Goal: Task Accomplishment & Management: Manage account settings

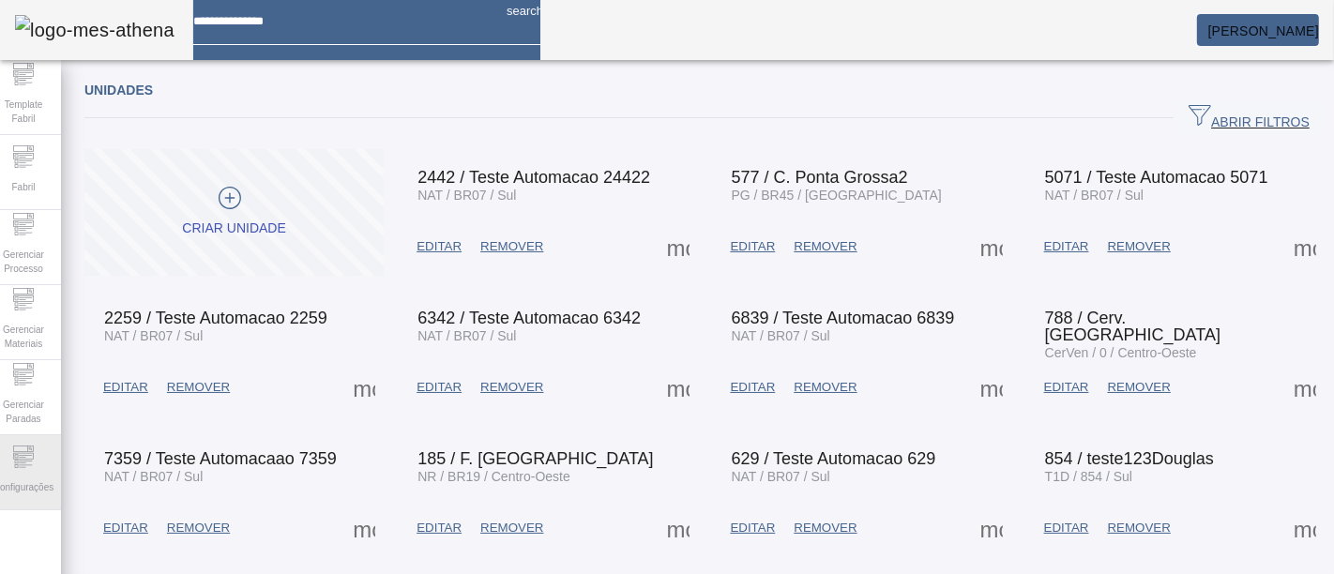
click at [30, 451] on icon at bounding box center [23, 457] width 23 height 23
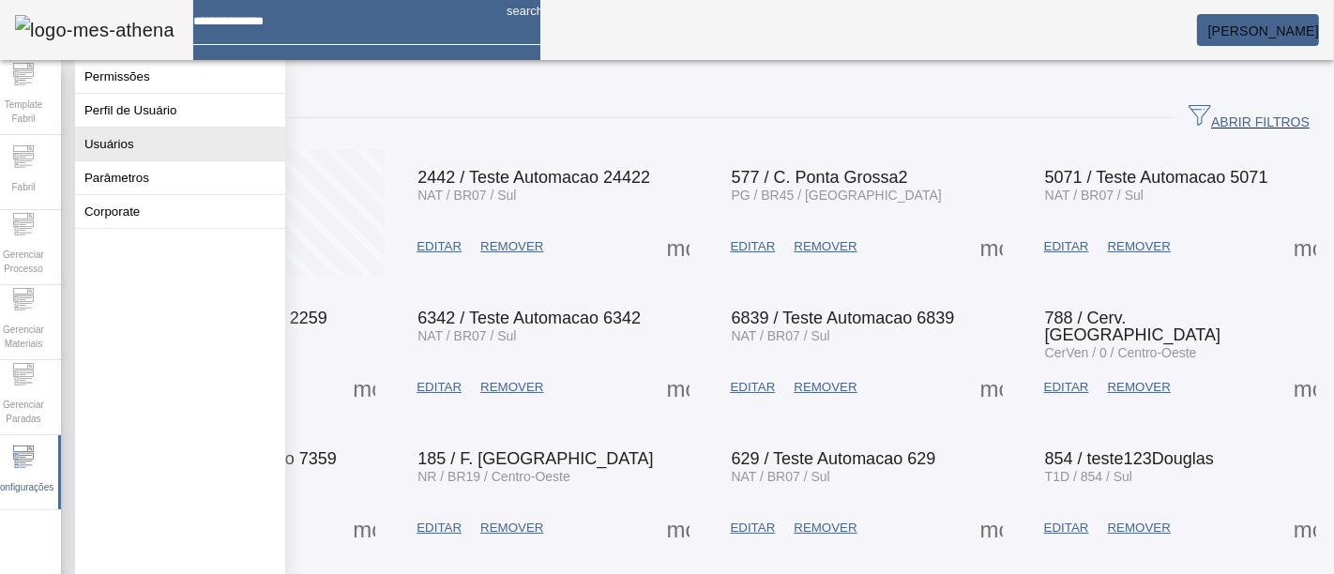
click at [164, 155] on button "Usuários" at bounding box center [180, 144] width 210 height 33
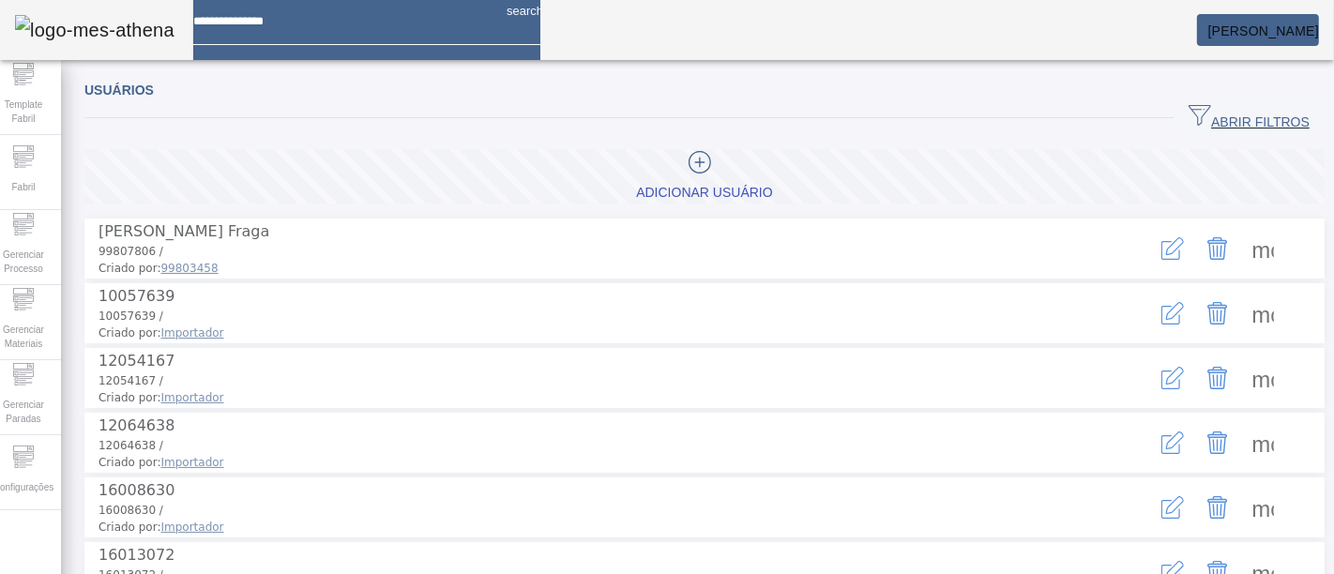
click at [1222, 108] on span "ABRIR FILTROS" at bounding box center [1248, 118] width 121 height 28
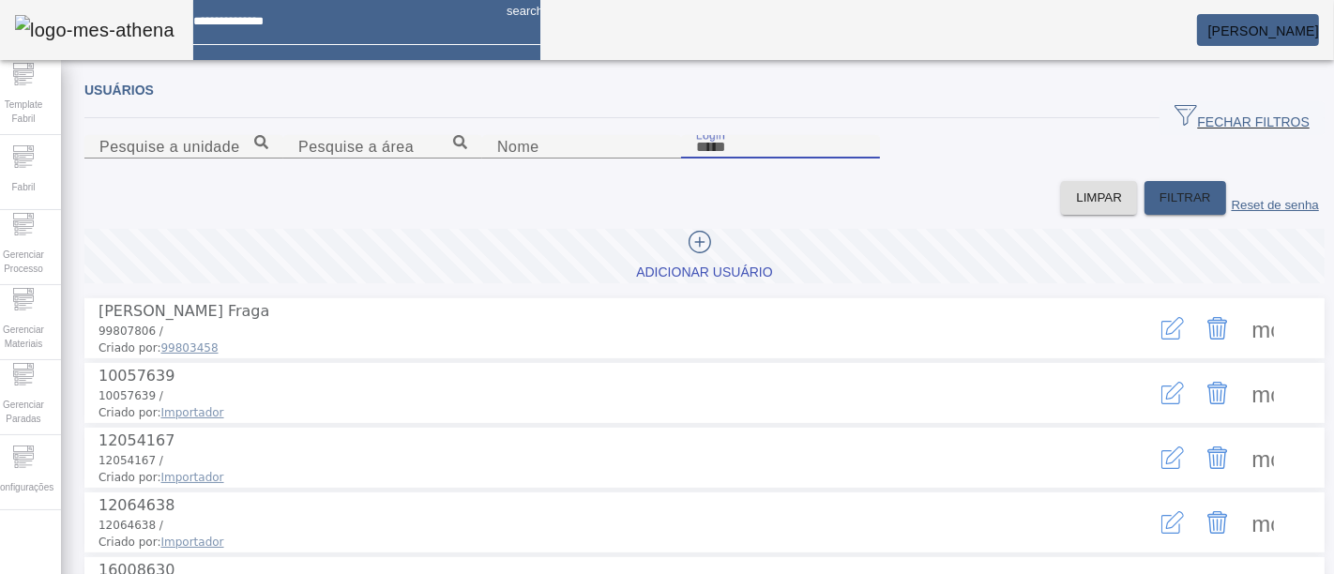
click at [852, 159] on input "Login" at bounding box center [780, 147] width 169 height 23
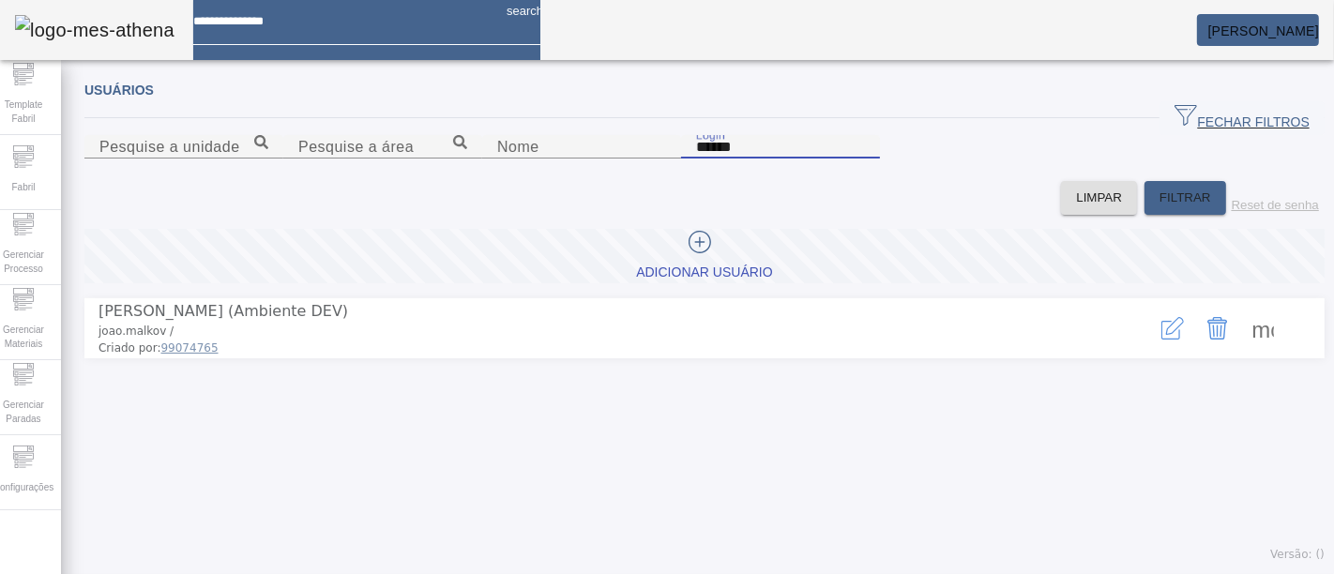
click at [1161, 340] on icon "button" at bounding box center [1172, 328] width 23 height 23
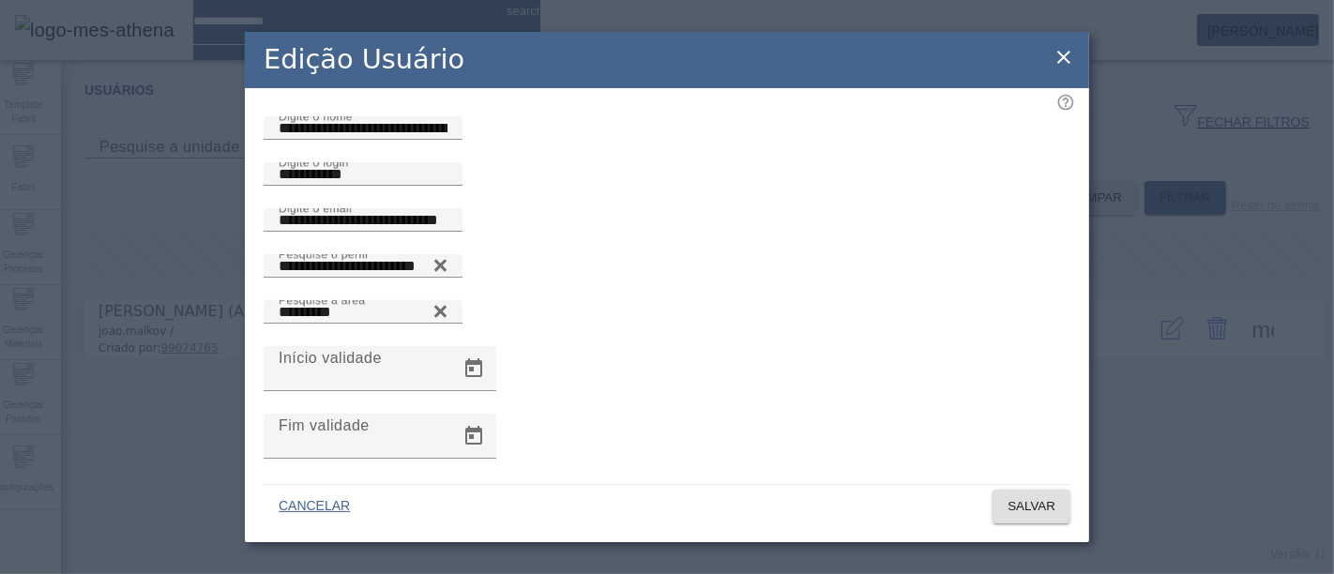
click at [1064, 69] on div "Edição Usuário" at bounding box center [667, 60] width 844 height 56
click at [1064, 65] on icon at bounding box center [1063, 57] width 23 height 23
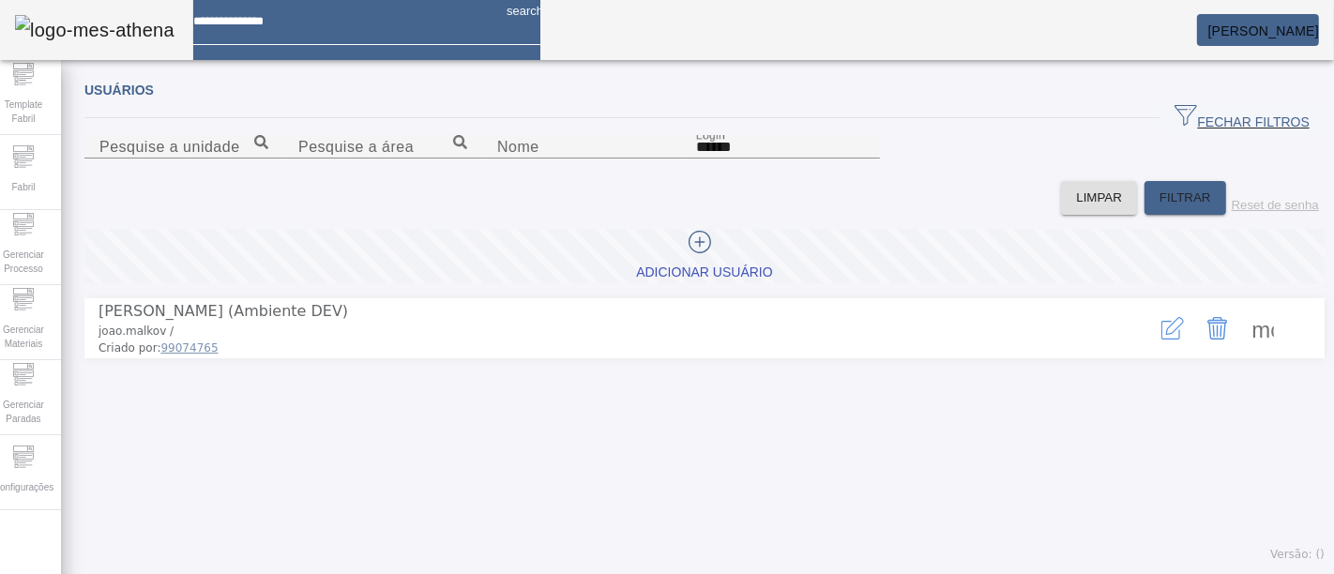
click at [1161, 340] on icon "button" at bounding box center [1172, 328] width 23 height 23
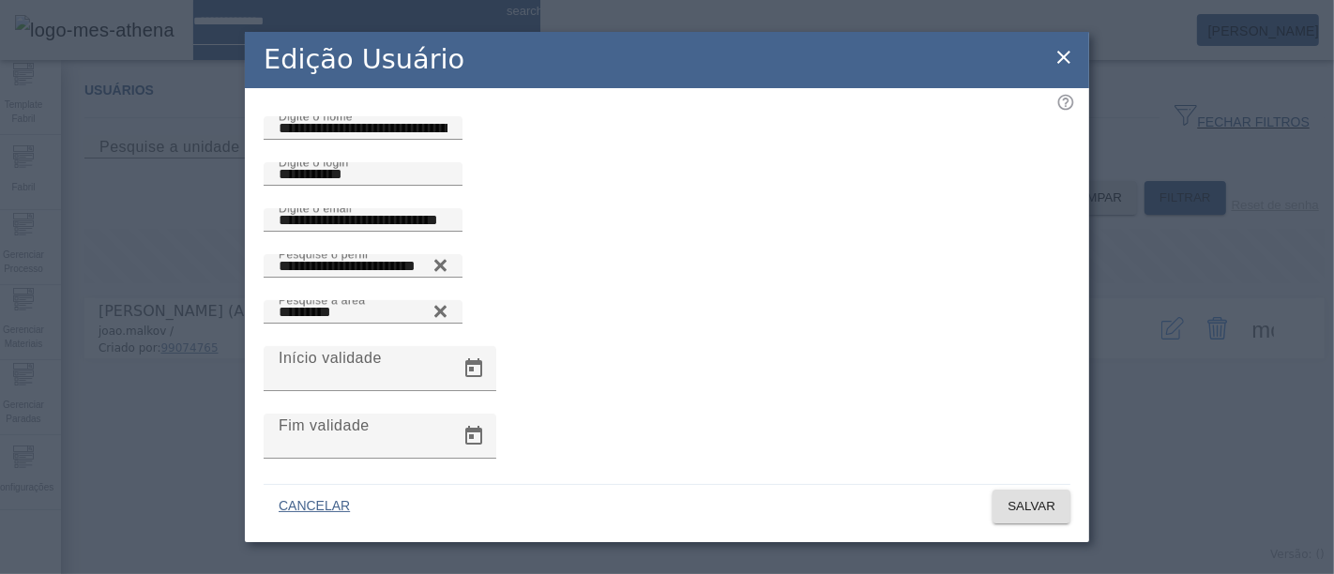
click at [1067, 52] on icon at bounding box center [1063, 57] width 13 height 13
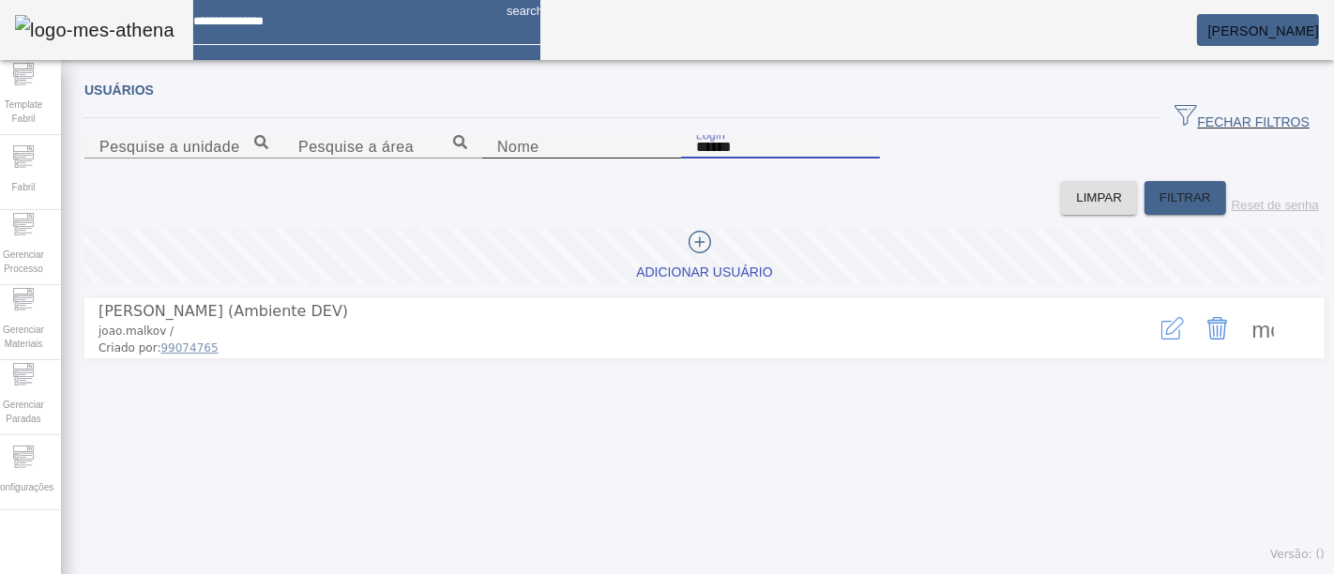
drag, startPoint x: 794, startPoint y: 239, endPoint x: 599, endPoint y: 234, distance: 195.2
click at [599, 181] on content "Pesquise a unidade Pesquise a área Nome Login ******" at bounding box center [704, 158] width 1240 height 46
paste input "**********"
drag, startPoint x: 923, startPoint y: 245, endPoint x: 798, endPoint y: 251, distance: 124.9
click at [798, 159] on input "**********" at bounding box center [780, 147] width 169 height 23
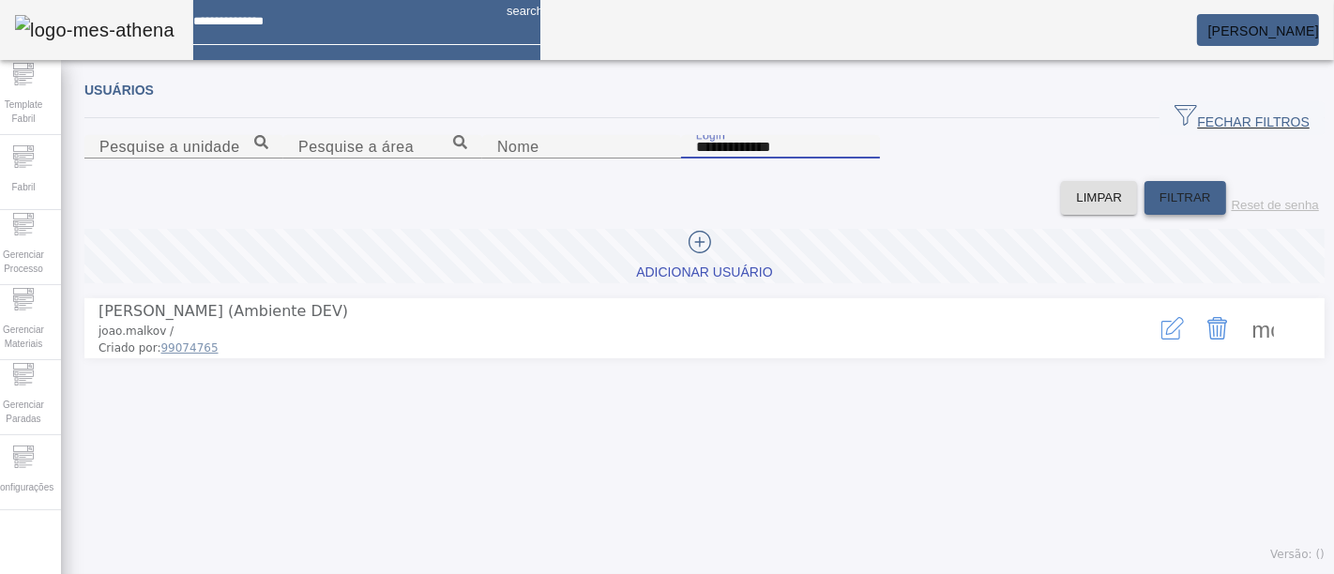
type input "**********"
click at [1159, 207] on span "FILTRAR" at bounding box center [1185, 198] width 52 height 19
click at [1161, 340] on icon "button" at bounding box center [1172, 328] width 23 height 23
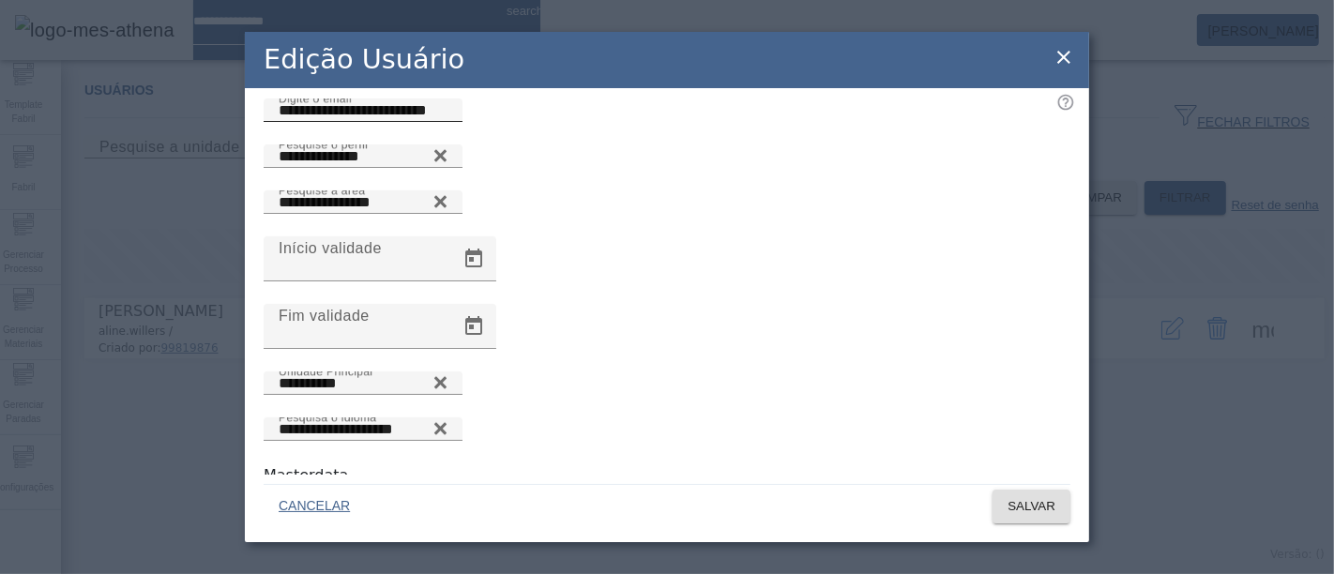
scroll to position [112, 0]
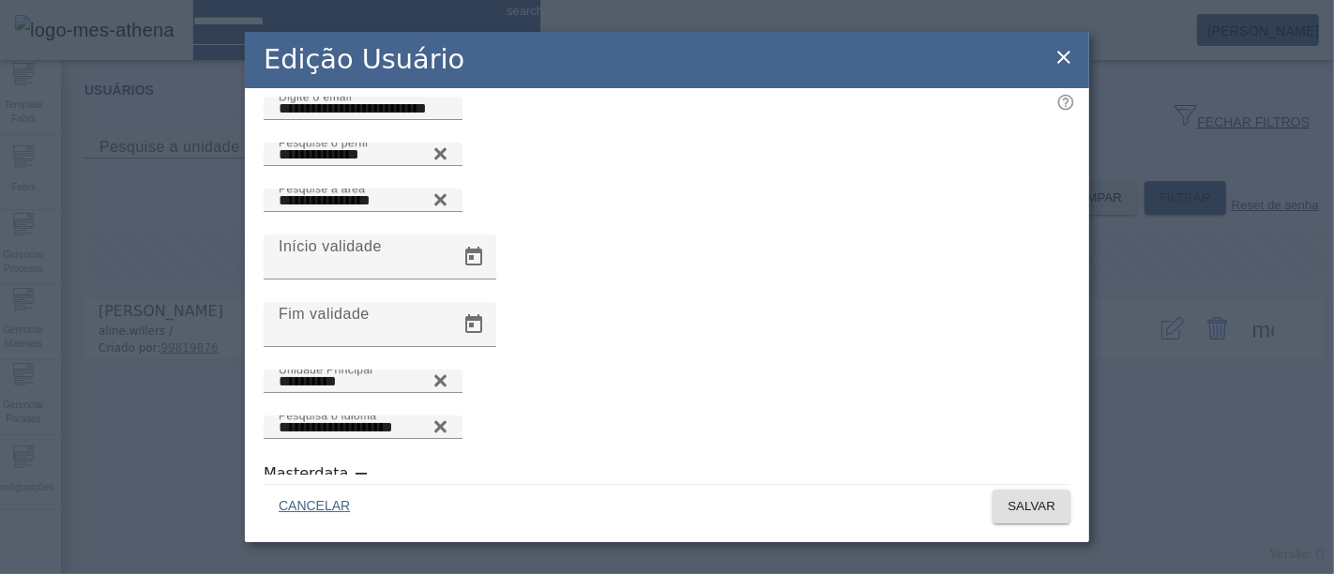
click at [1066, 53] on icon at bounding box center [1063, 57] width 13 height 13
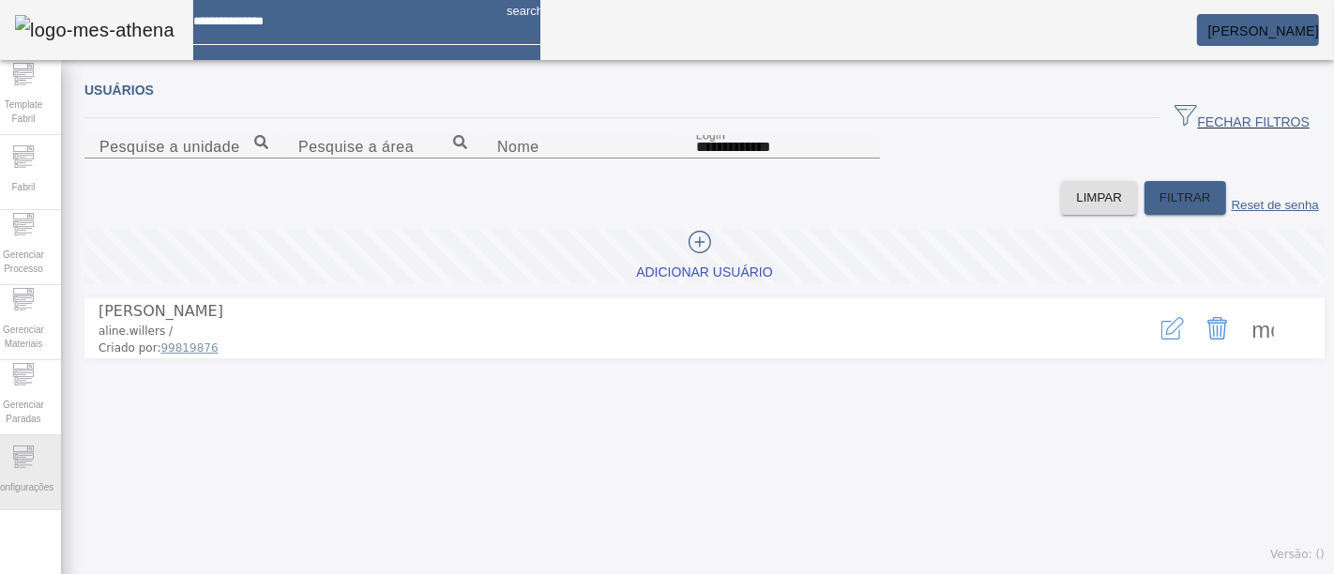
click at [13, 477] on span "Configurações" at bounding box center [23, 487] width 71 height 25
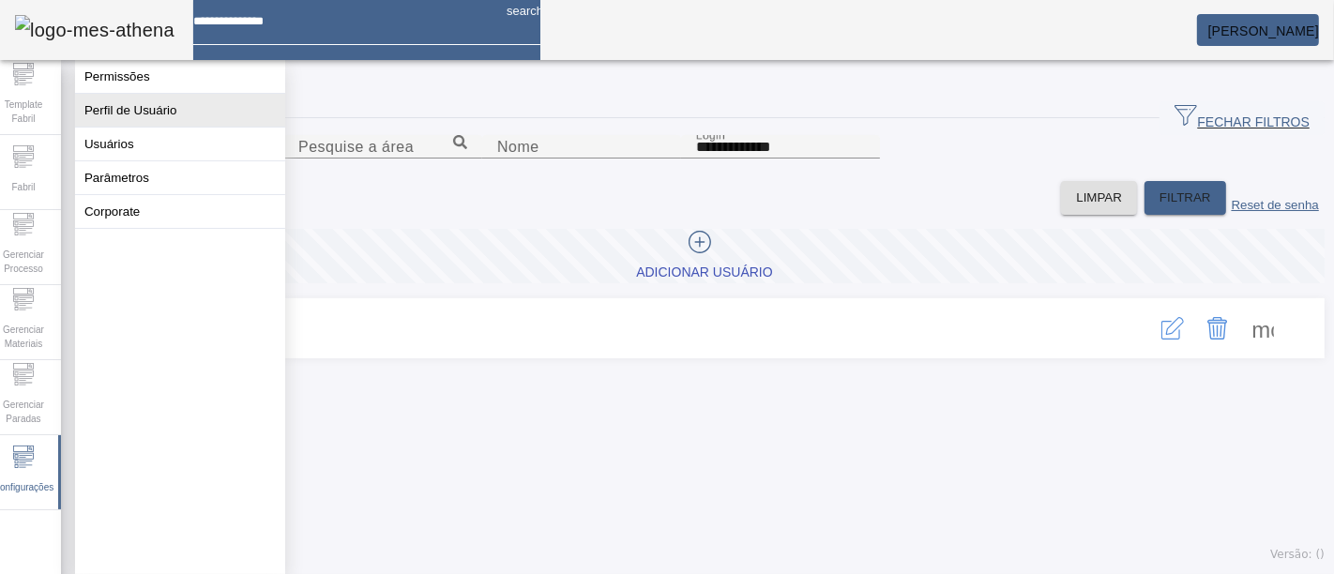
click at [176, 125] on button "Perfil de Usuário" at bounding box center [180, 110] width 210 height 33
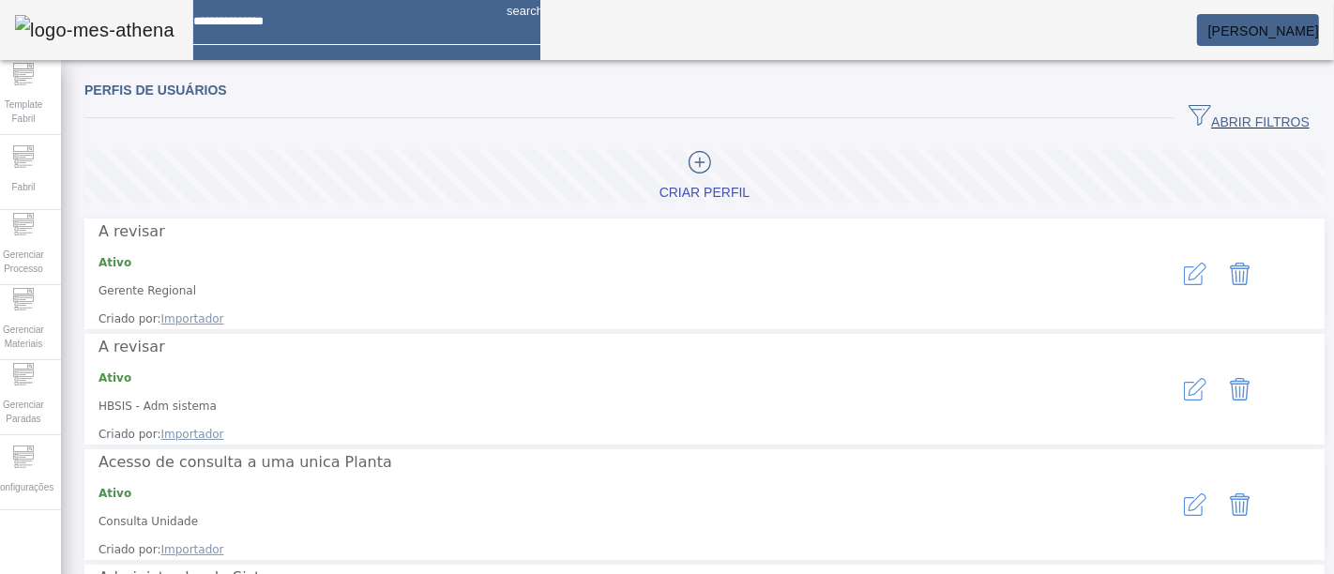
click at [1230, 113] on span "ABRIR FILTROS" at bounding box center [1248, 118] width 121 height 28
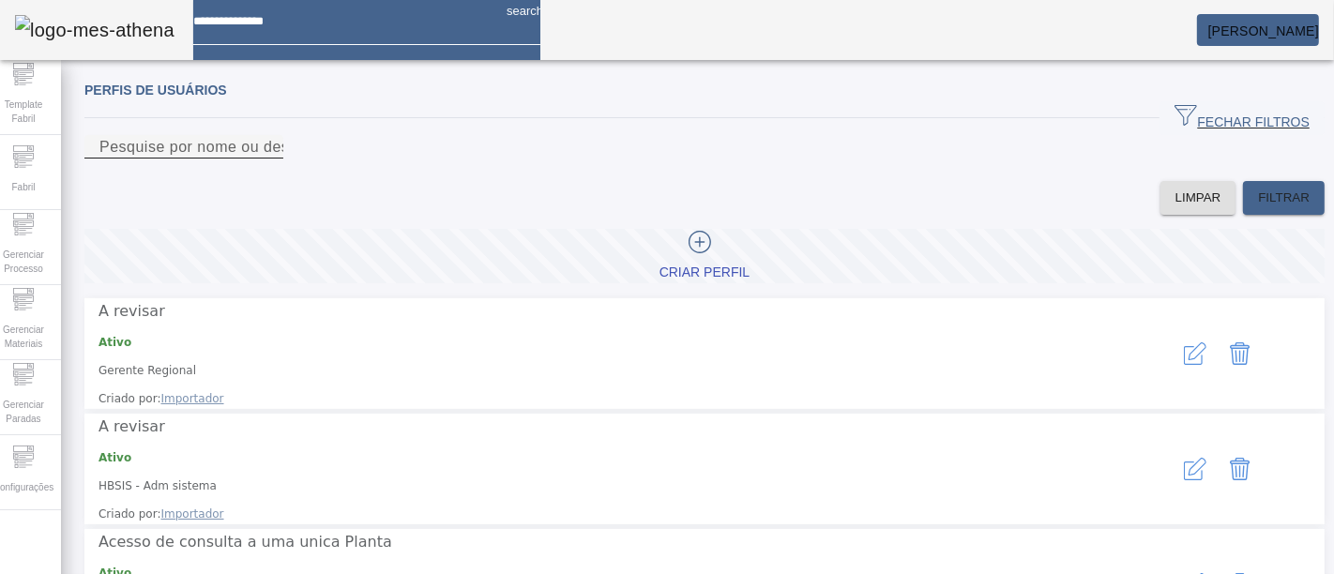
click at [268, 159] on input "Pesquise por nome ou descrição" at bounding box center [183, 147] width 169 height 23
type input "*"
type input "******"
click at [1243, 210] on span at bounding box center [1284, 197] width 82 height 45
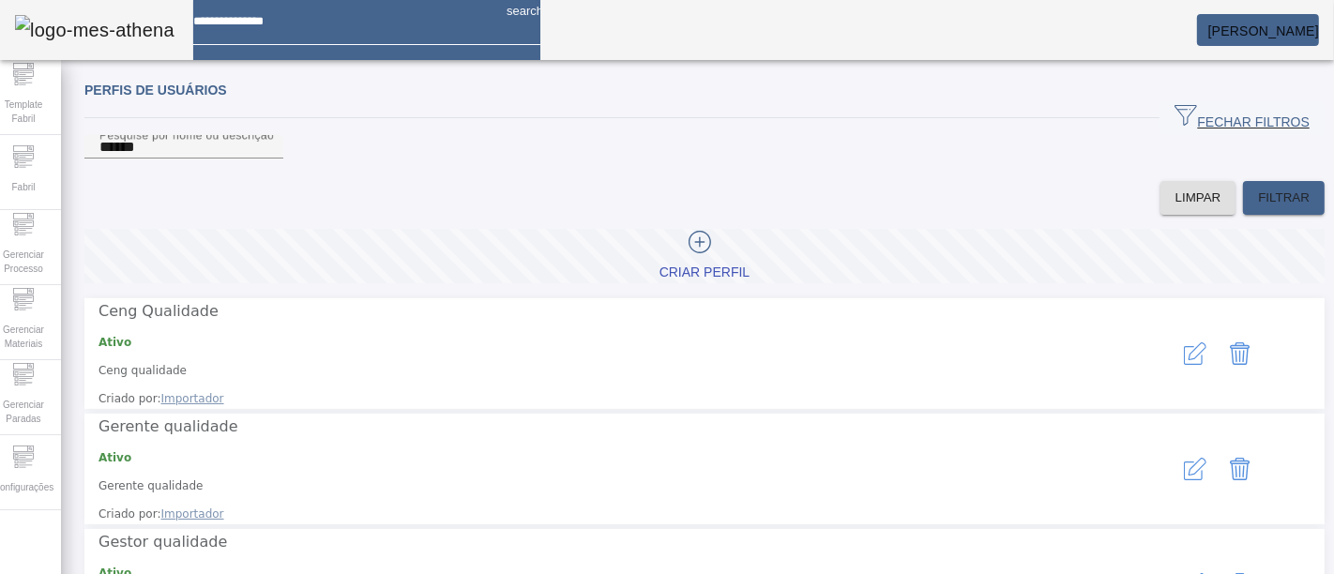
click at [1184, 360] on icon "button" at bounding box center [1195, 353] width 23 height 23
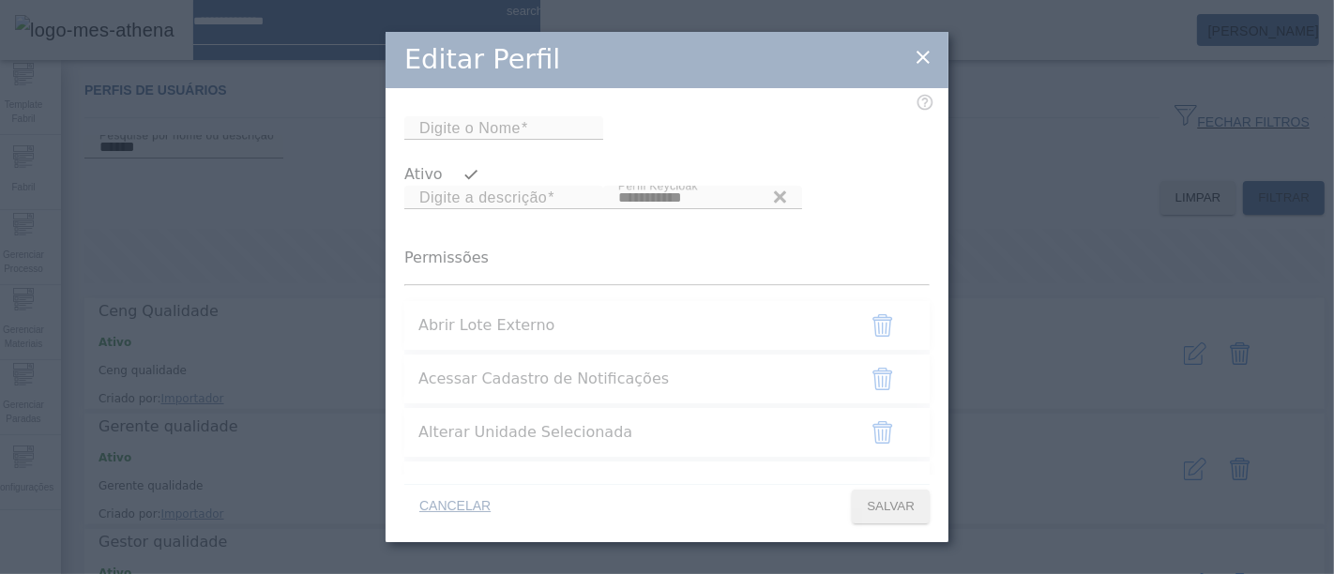
type input "**********"
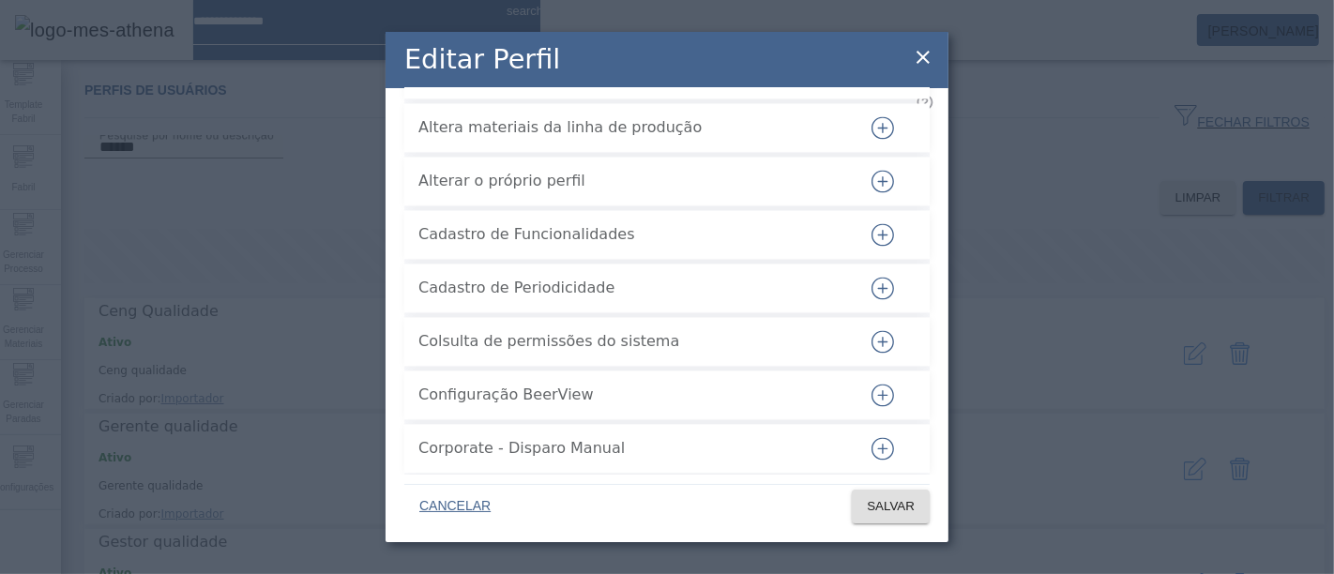
scroll to position [3038, 0]
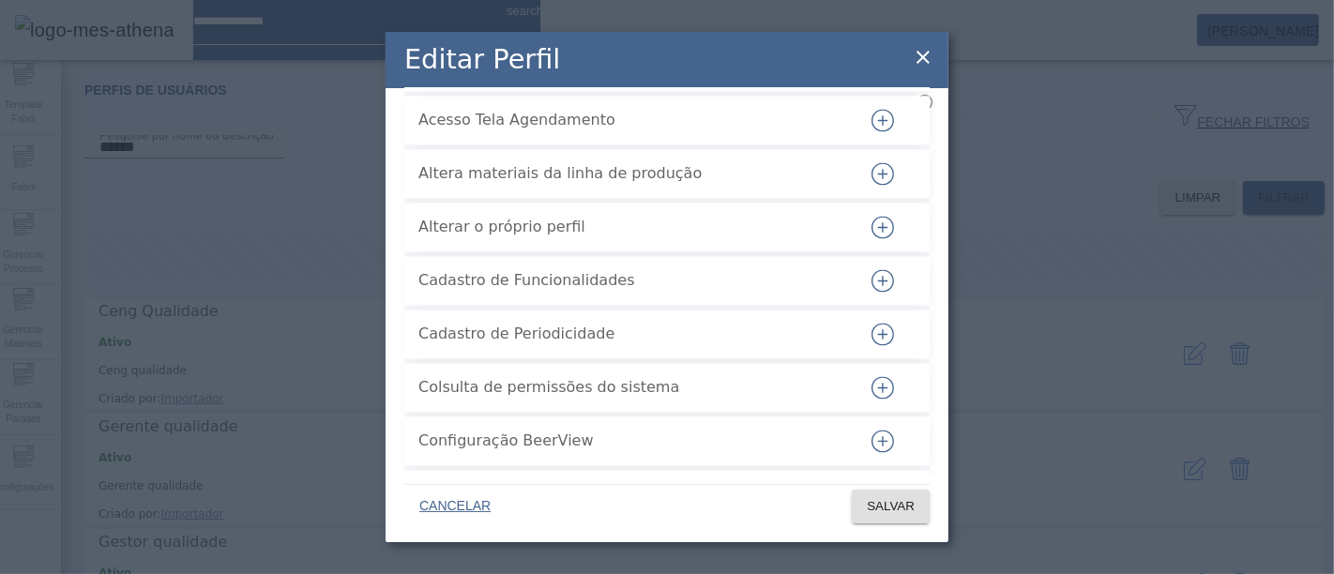
click at [926, 55] on icon at bounding box center [923, 57] width 23 height 23
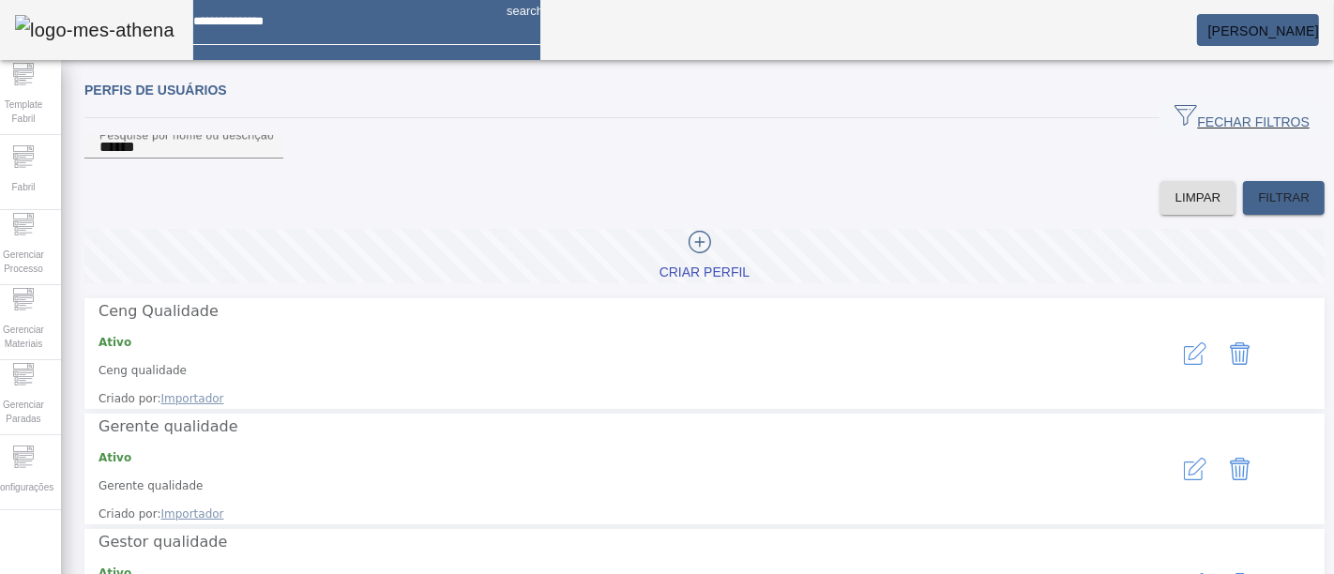
scroll to position [53, 0]
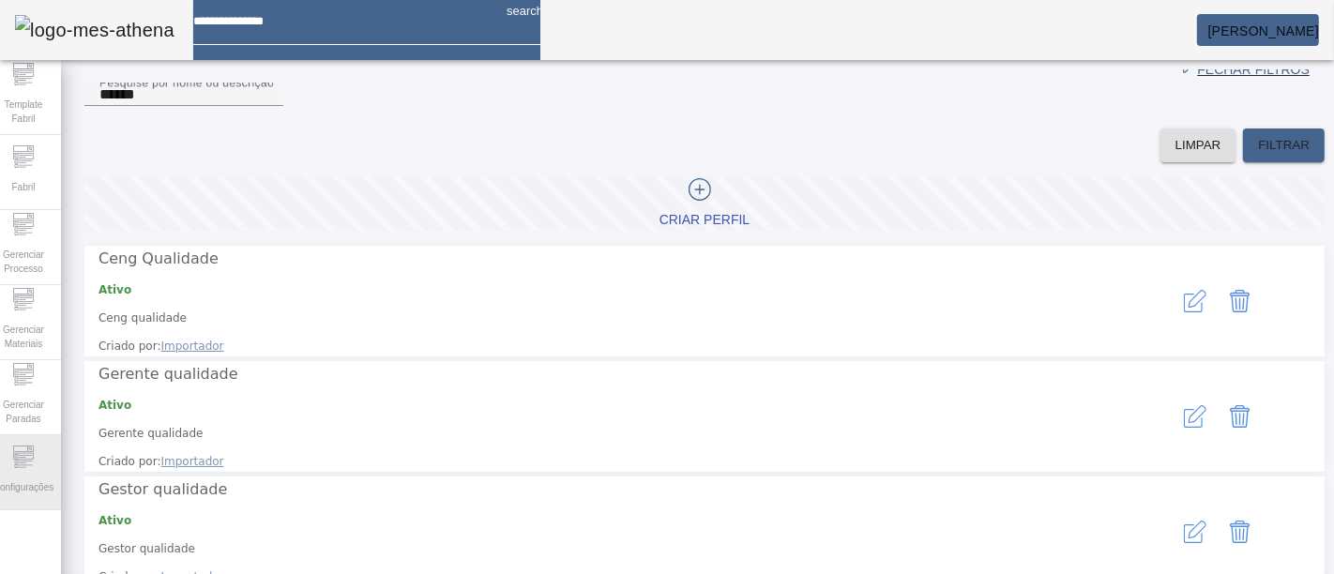
click at [34, 454] on supply-icn-unidade at bounding box center [23, 463] width 23 height 18
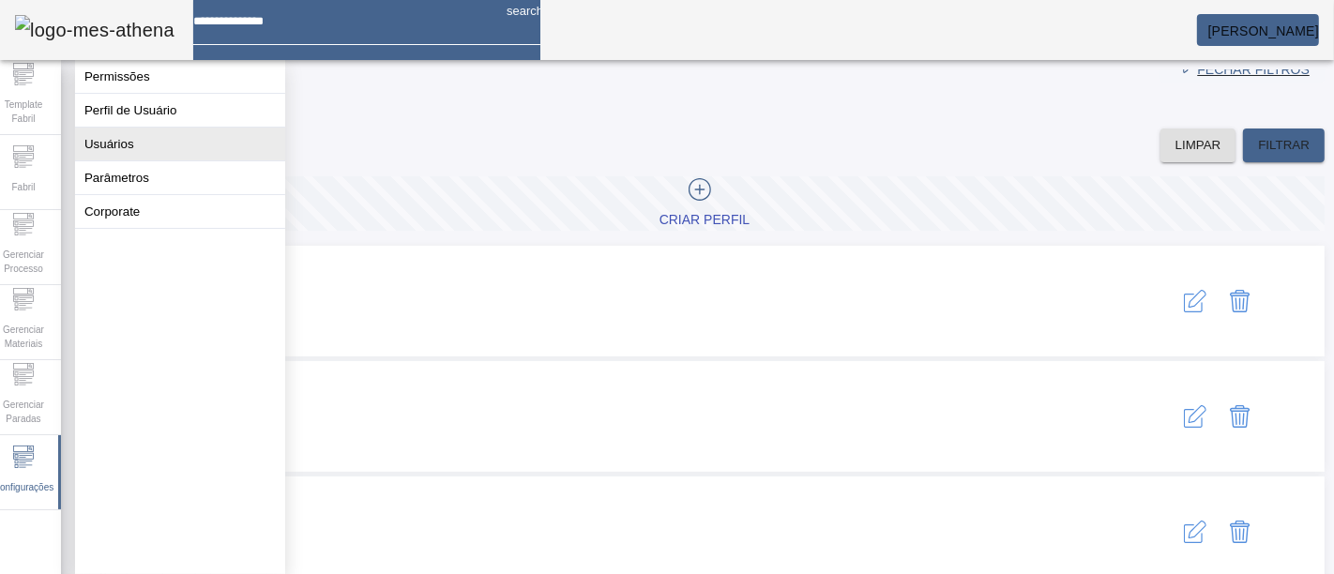
click at [180, 148] on button "Usuários" at bounding box center [180, 144] width 210 height 33
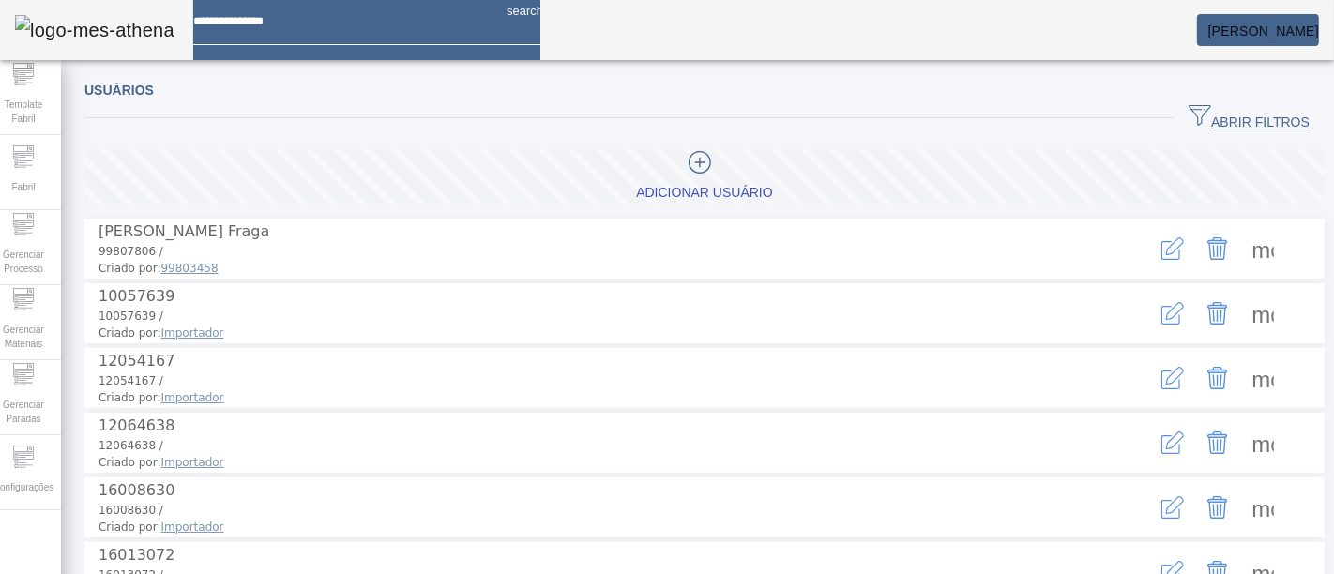
click at [1217, 110] on span "ABRIR FILTROS" at bounding box center [1248, 118] width 121 height 28
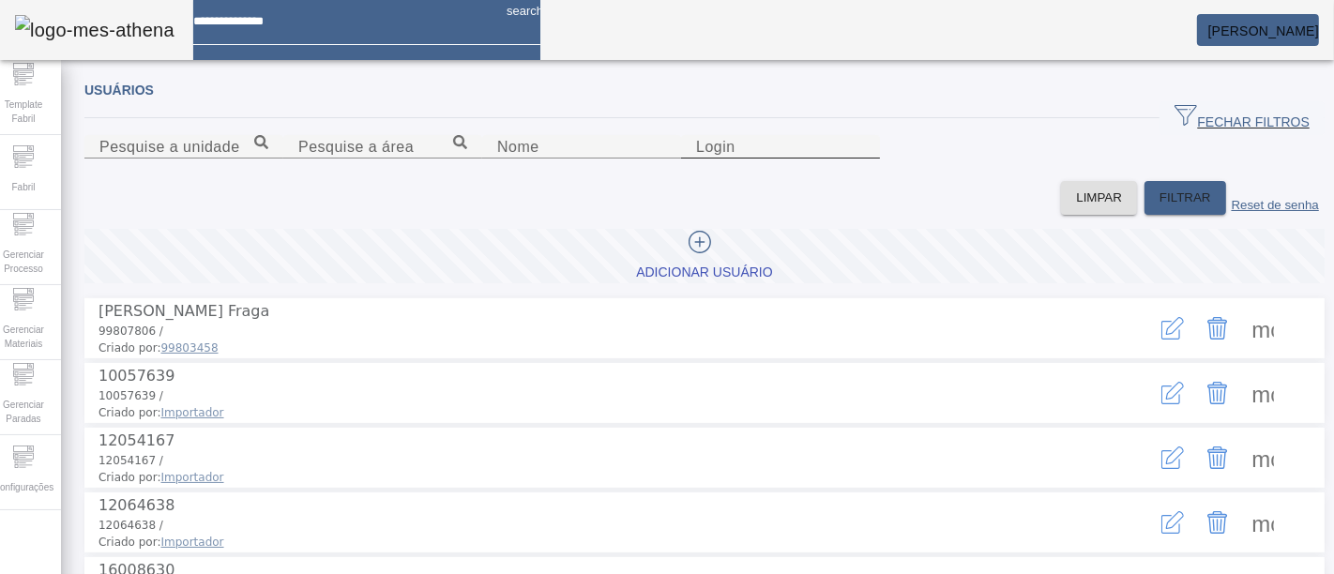
click at [793, 159] on input "Login" at bounding box center [780, 147] width 169 height 23
paste input "**********"
drag, startPoint x: 933, startPoint y: 245, endPoint x: 801, endPoint y: 244, distance: 132.3
click at [801, 159] on input "**********" at bounding box center [780, 147] width 169 height 23
type input "**********"
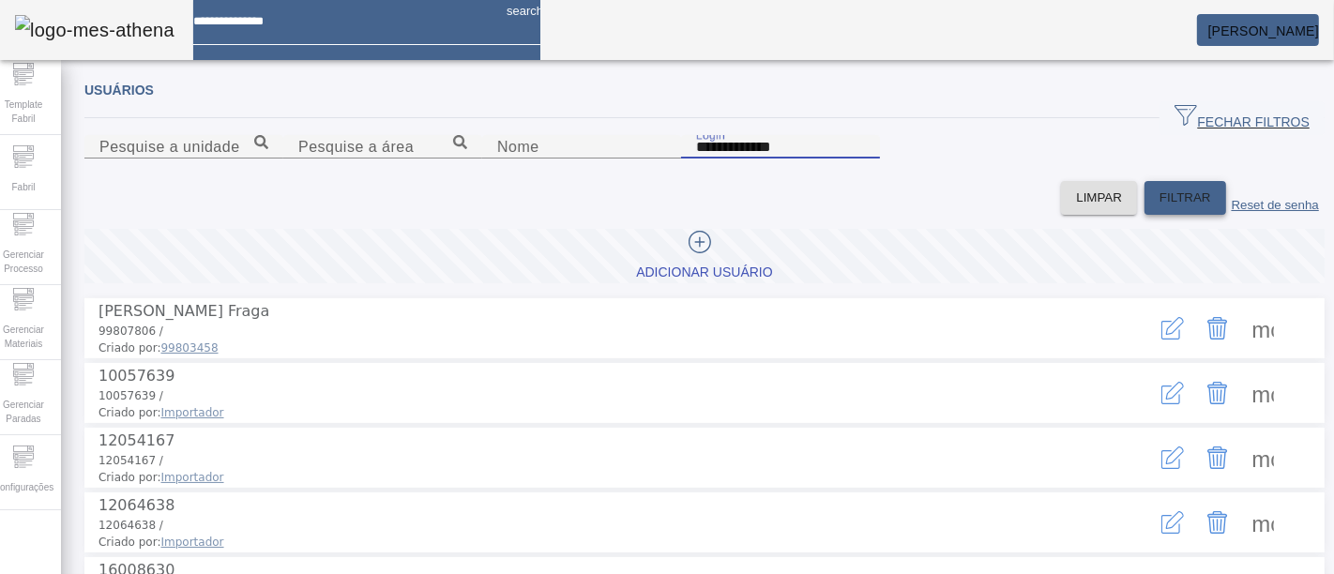
click at [1159, 207] on span "FILTRAR" at bounding box center [1185, 198] width 52 height 19
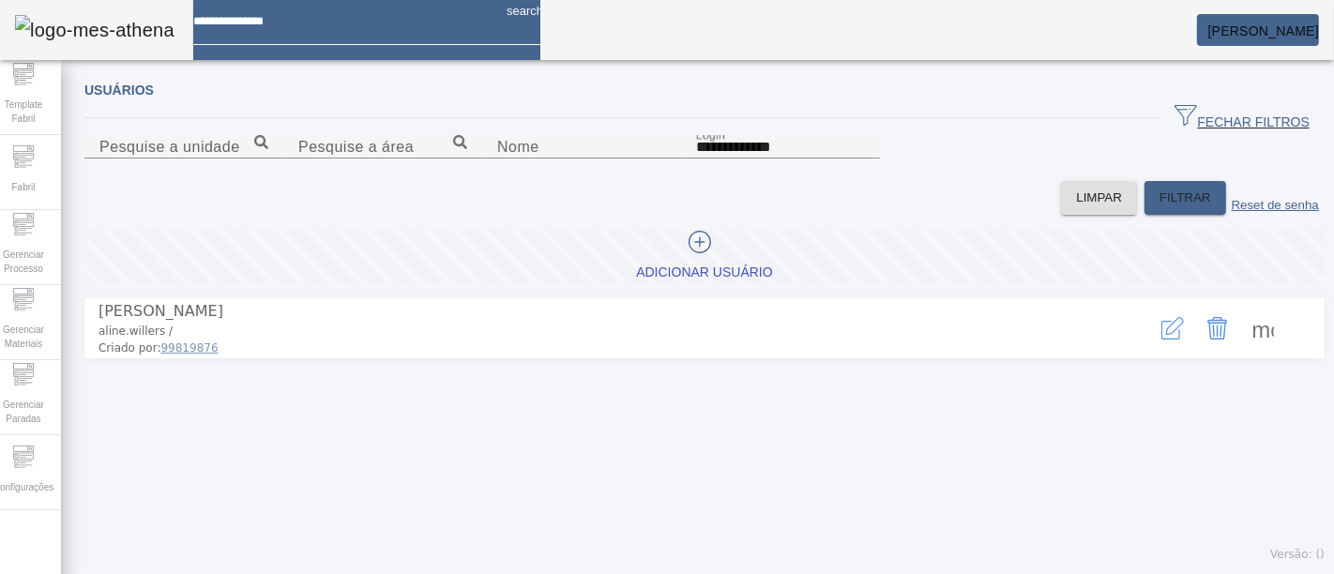
click at [1161, 340] on icon "button" at bounding box center [1172, 328] width 23 height 23
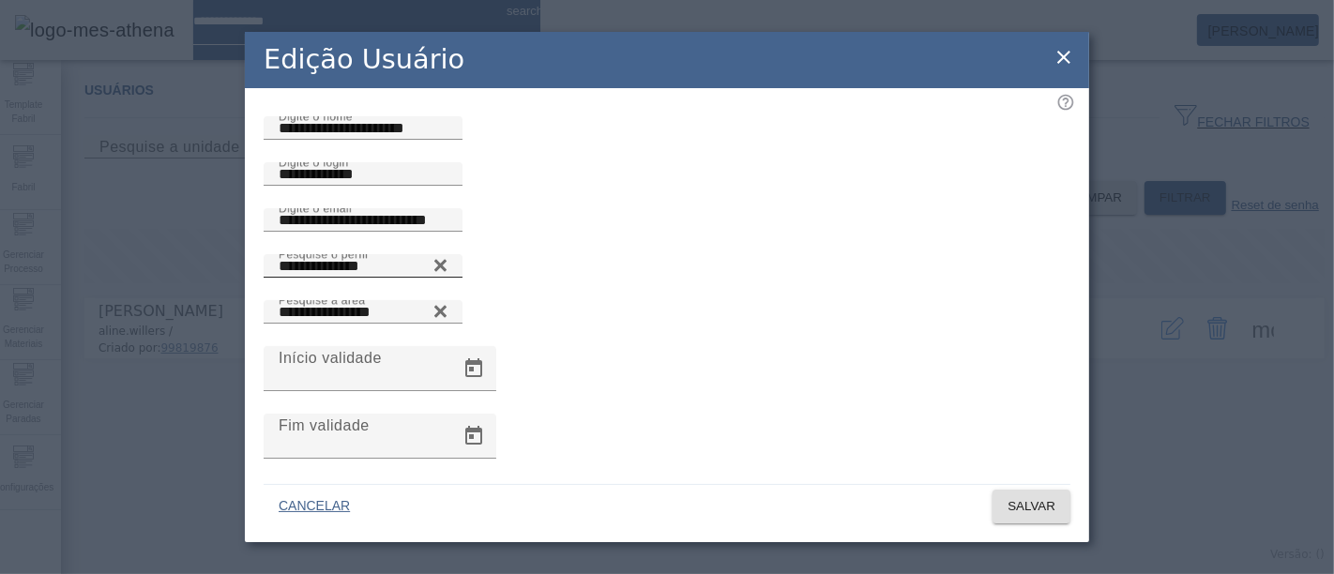
click at [446, 271] on icon at bounding box center [440, 265] width 12 height 12
click at [447, 278] on input "Pesquise o perfil" at bounding box center [363, 266] width 169 height 23
type input "**********"
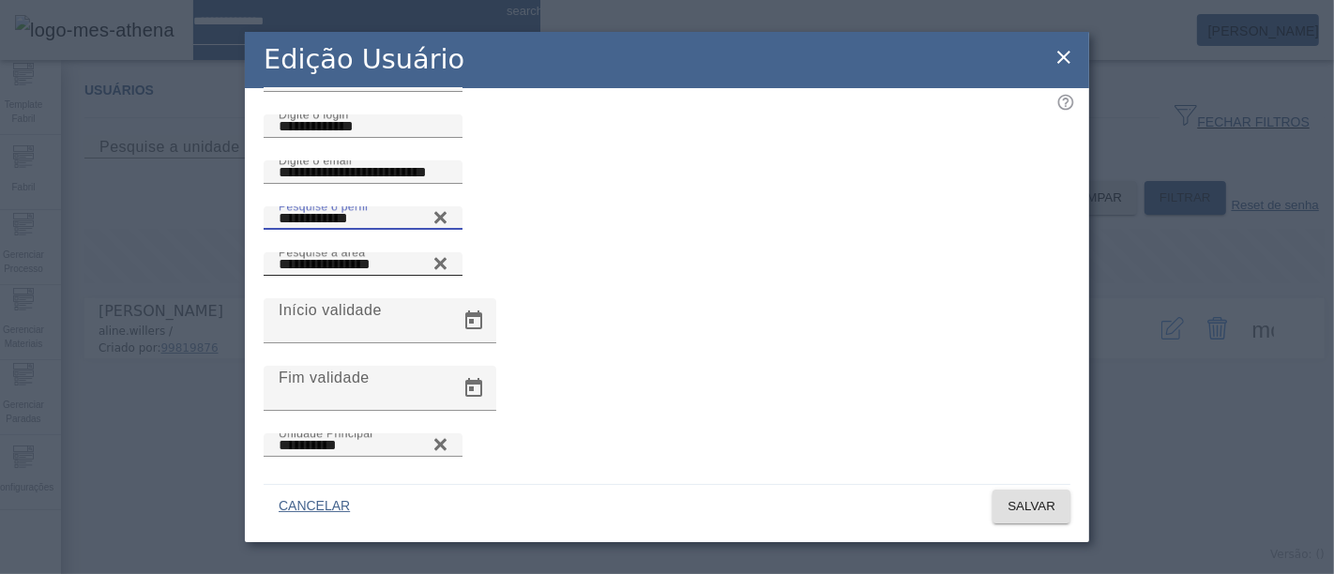
scroll to position [112, 0]
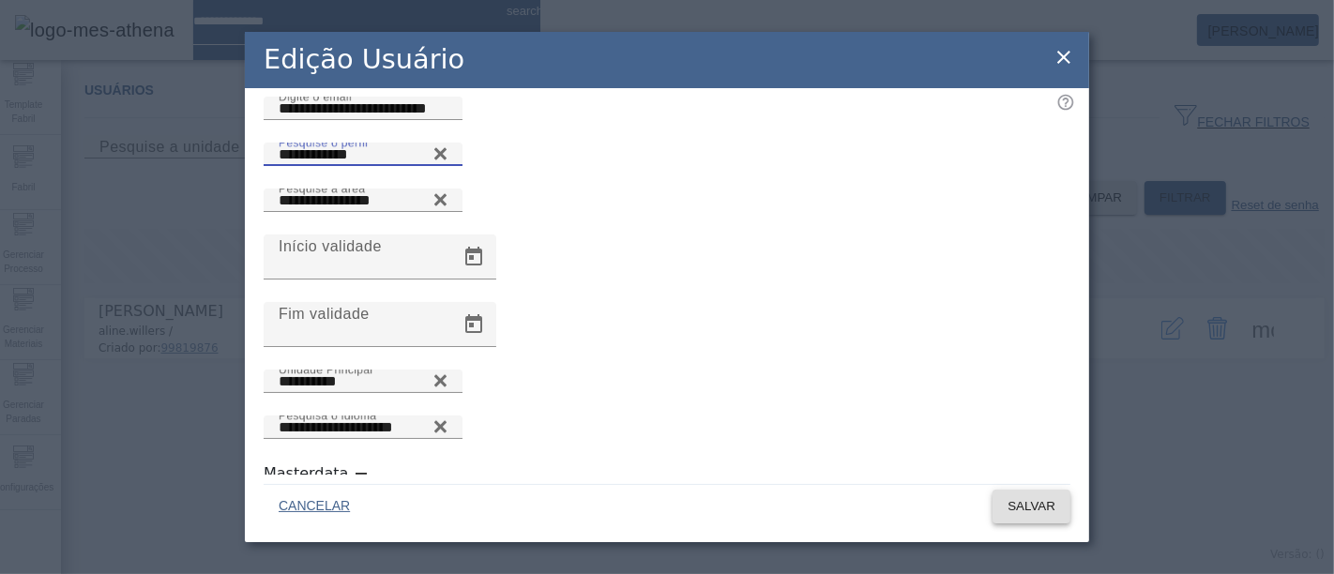
click at [1007, 500] on span "SALVAR" at bounding box center [1031, 506] width 48 height 19
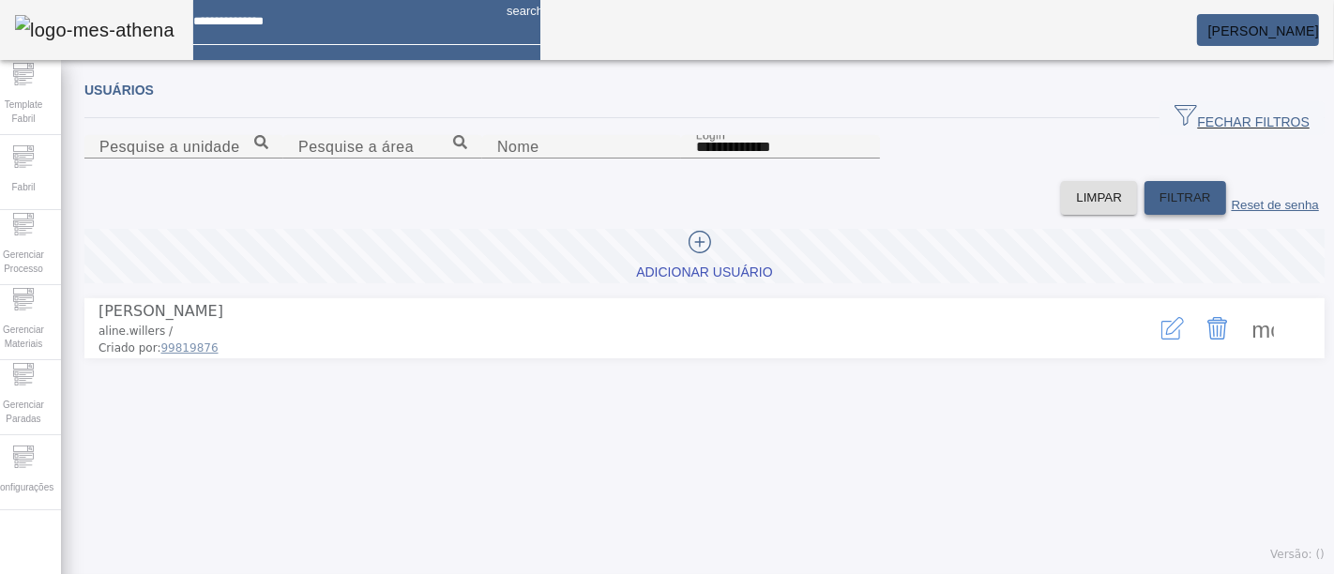
click at [1159, 207] on span "FILTRAR" at bounding box center [1185, 198] width 52 height 19
click at [30, 445] on div "Configurações" at bounding box center [23, 472] width 75 height 75
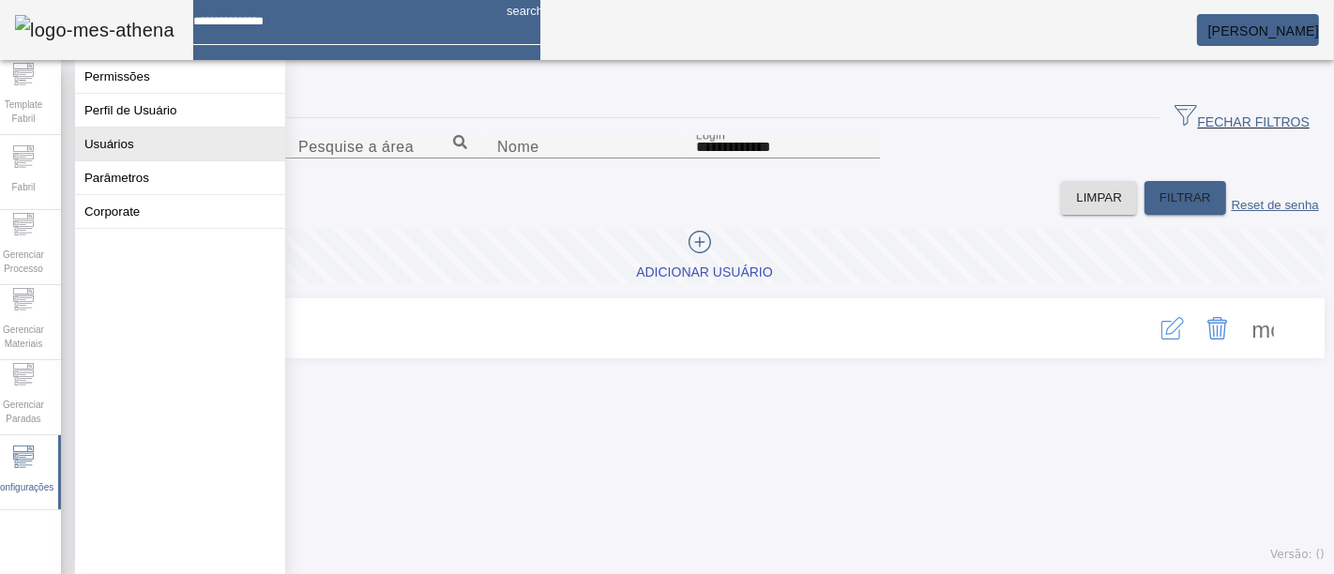
click at [158, 148] on button "Usuários" at bounding box center [180, 144] width 210 height 33
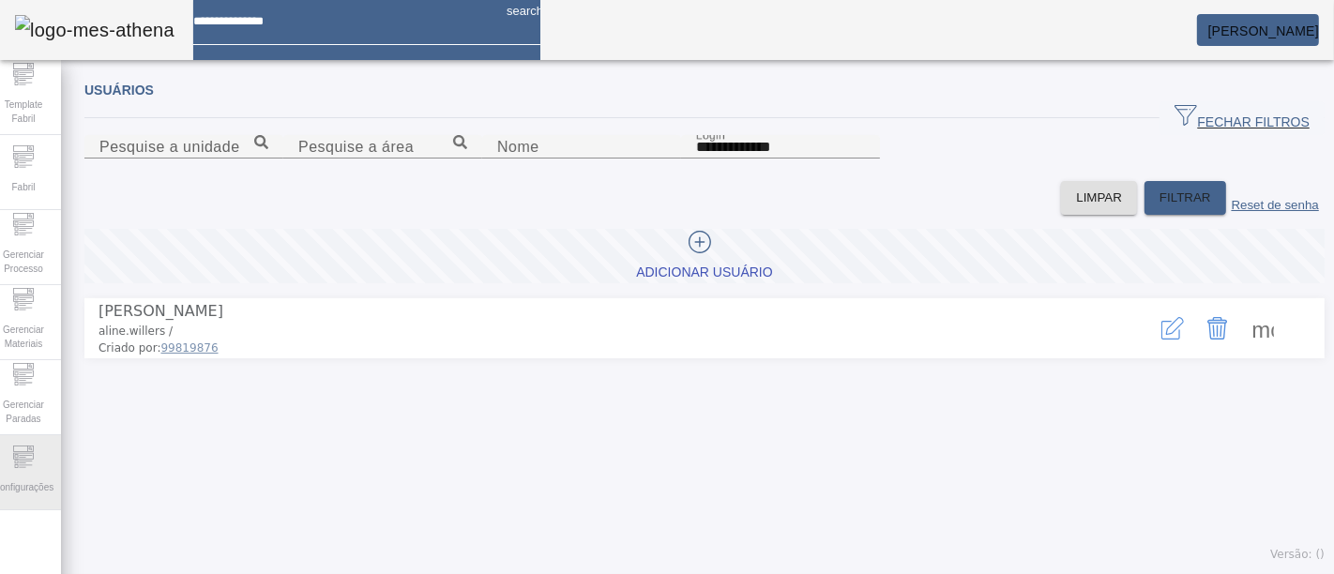
click at [35, 457] on icon at bounding box center [23, 457] width 23 height 23
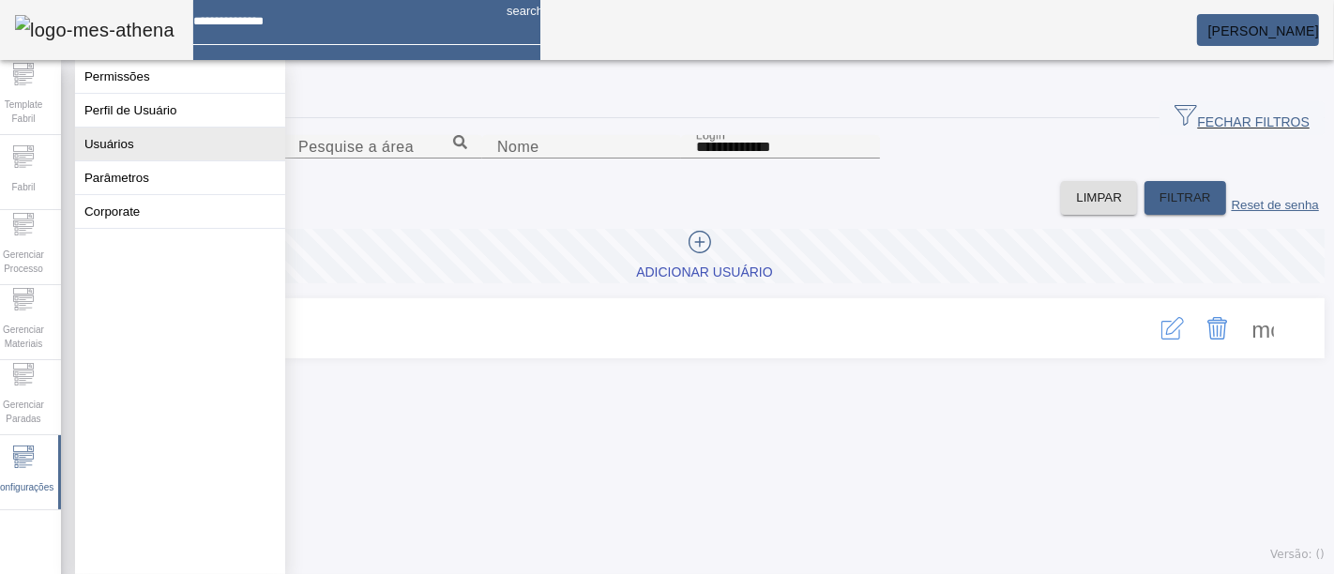
click at [207, 160] on button "Usuários" at bounding box center [180, 144] width 210 height 33
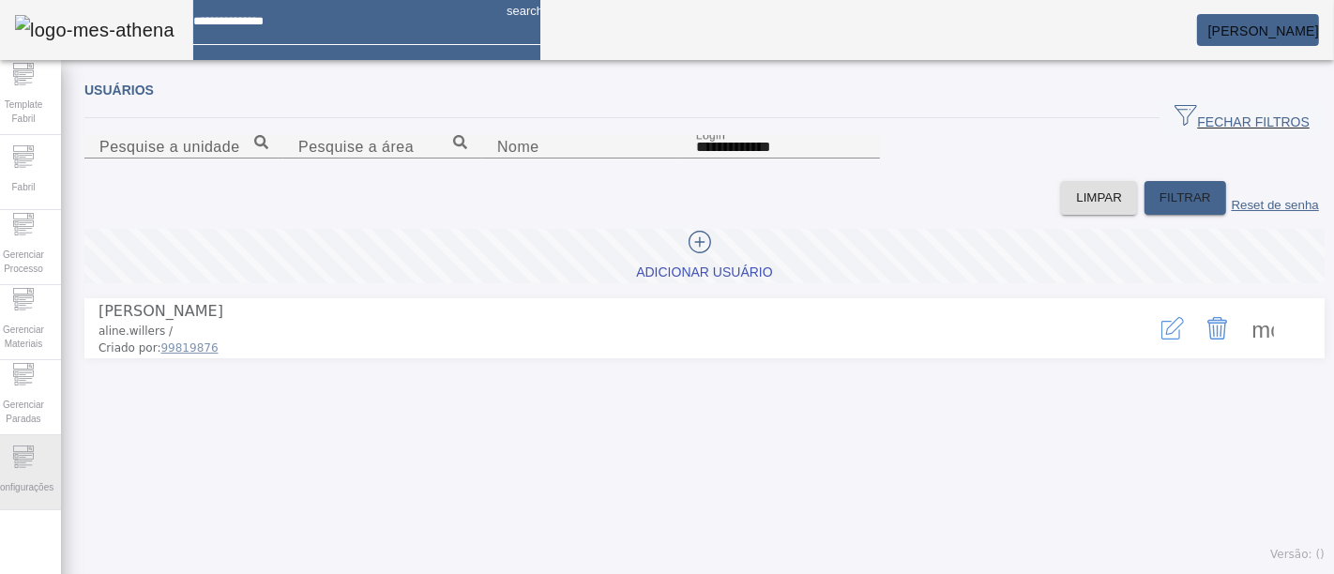
click at [38, 480] on span "Configurações" at bounding box center [23, 487] width 71 height 25
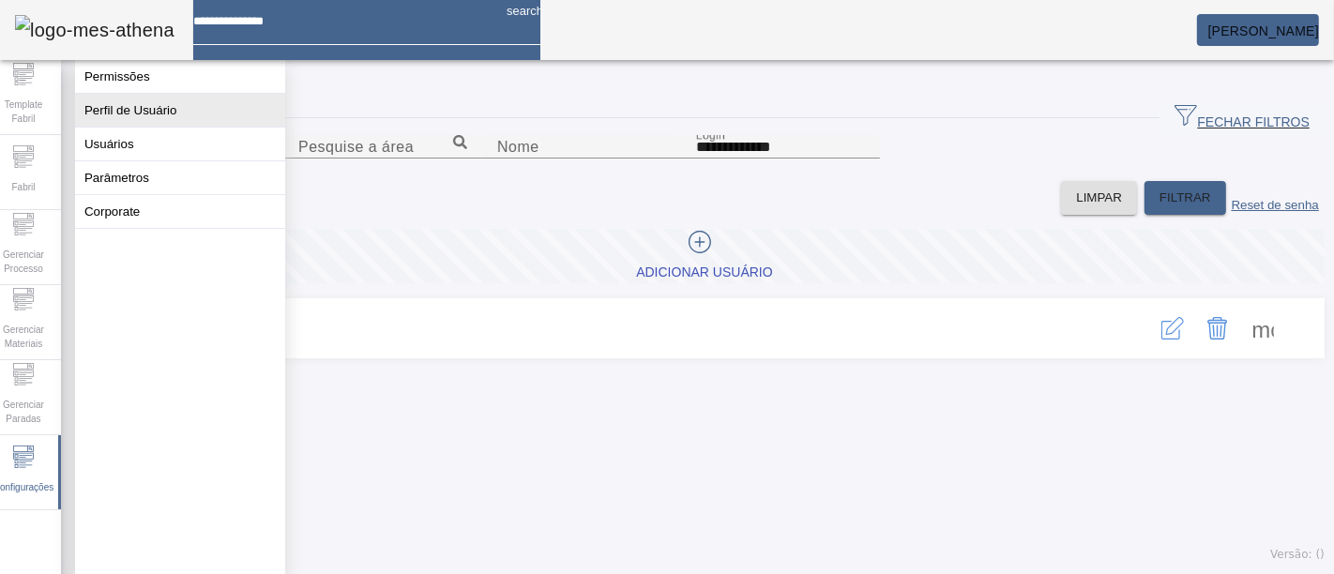
click at [183, 125] on button "Perfil de Usuário" at bounding box center [180, 110] width 210 height 33
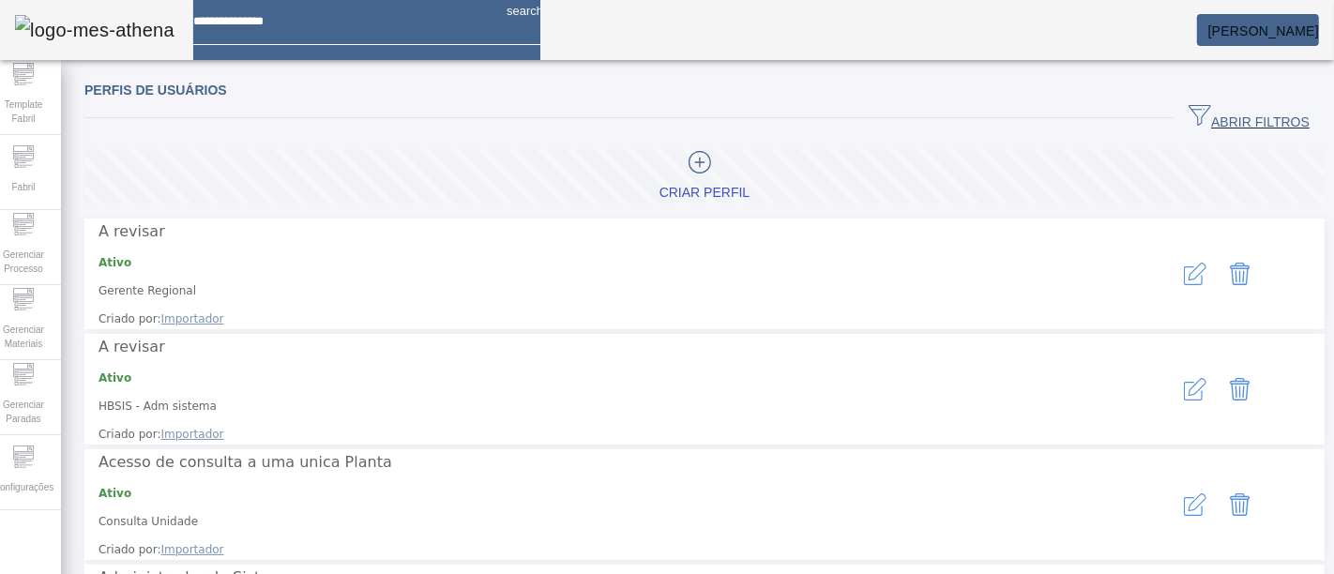
click at [1201, 113] on span "ABRIR FILTROS" at bounding box center [1248, 118] width 121 height 28
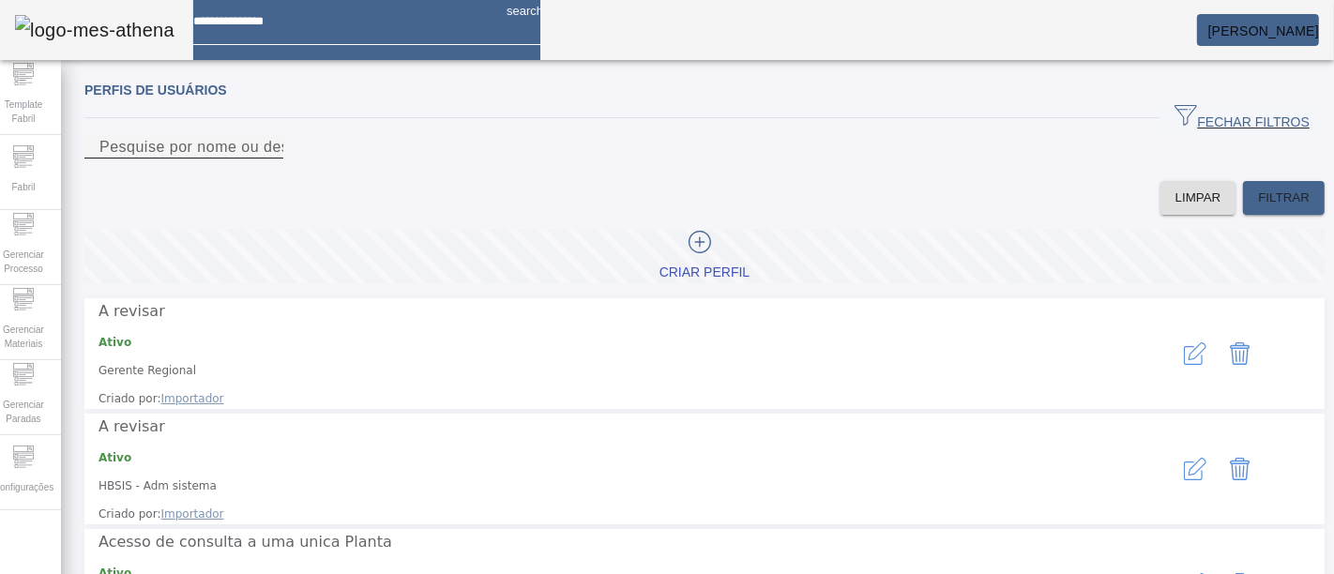
click at [268, 159] on input "Pesquise por nome ou descrição" at bounding box center [183, 147] width 169 height 23
type input "******"
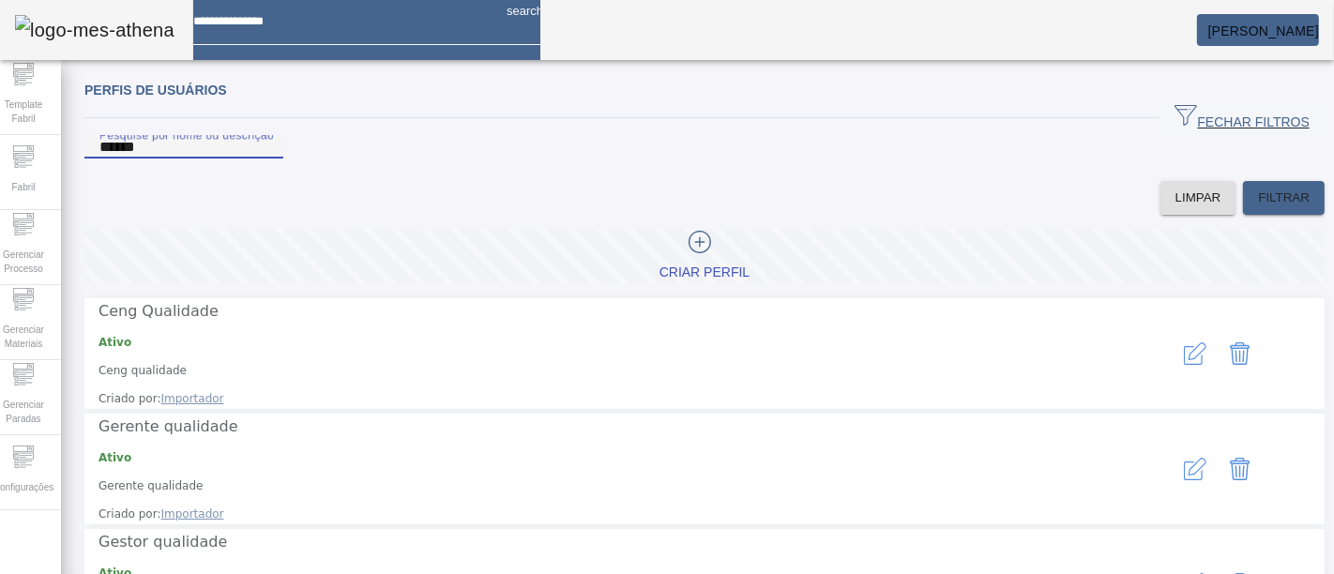
click at [1184, 365] on icon "button" at bounding box center [1195, 353] width 23 height 23
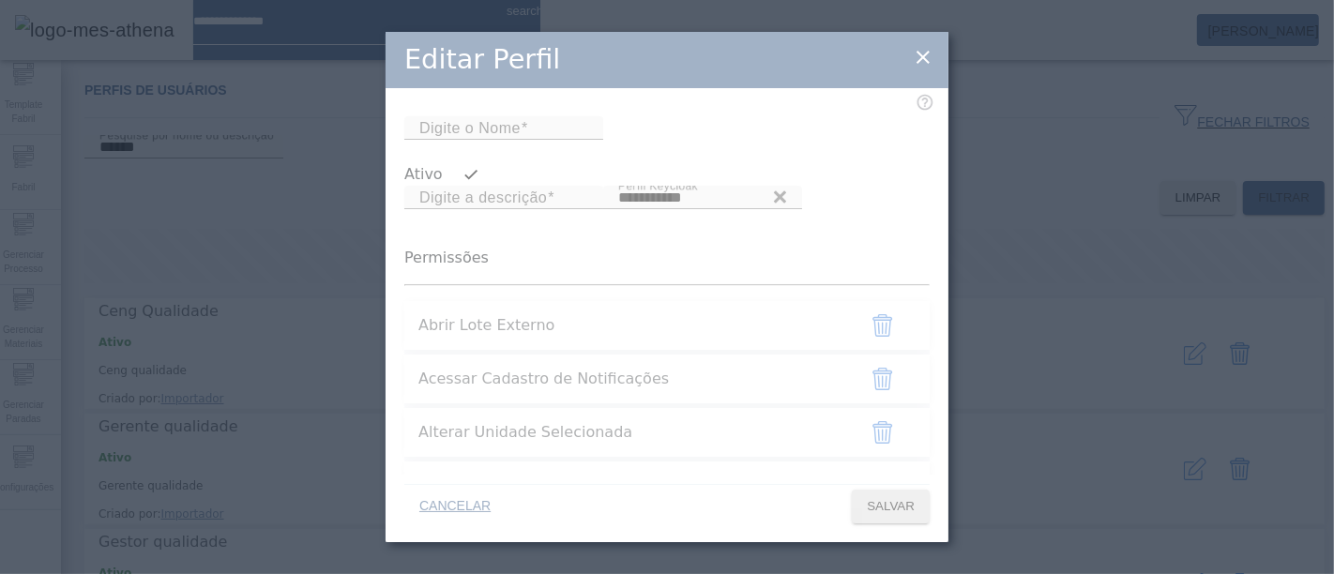
type input "**********"
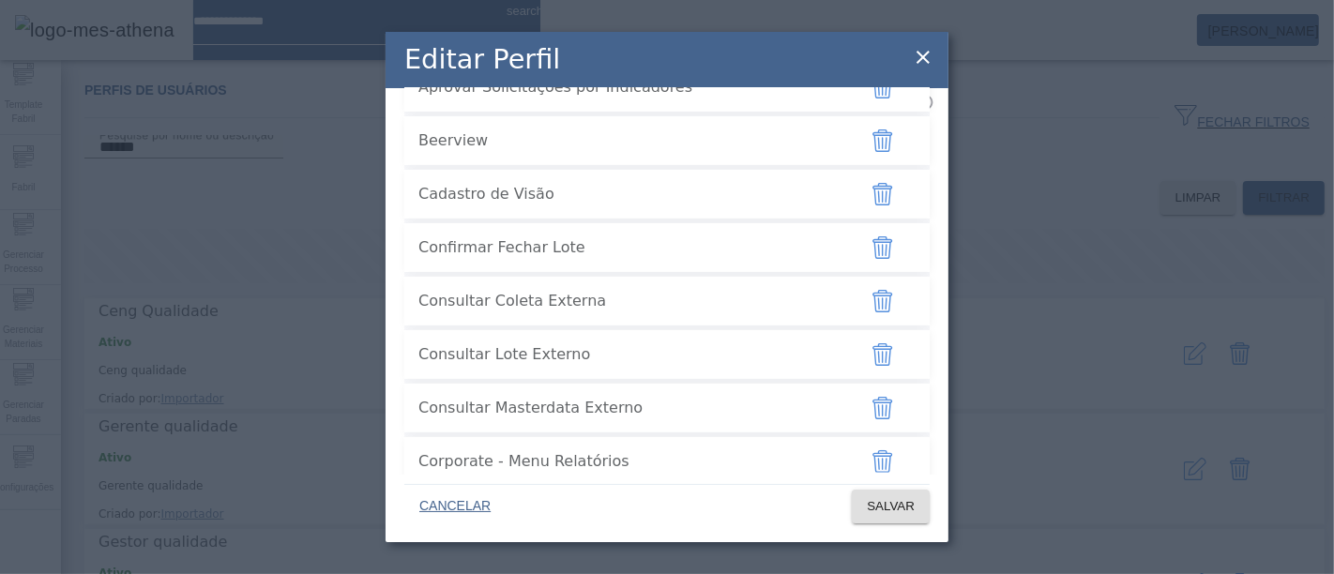
scroll to position [3284, 0]
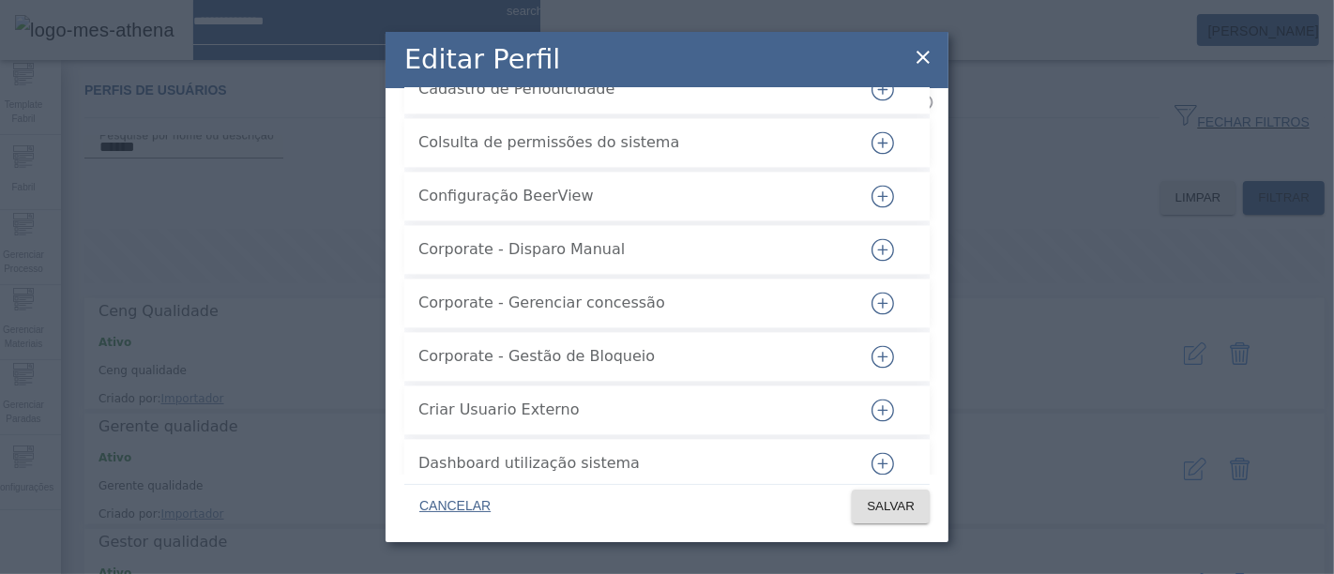
click at [874, 207] on icon "button" at bounding box center [882, 196] width 23 height 23
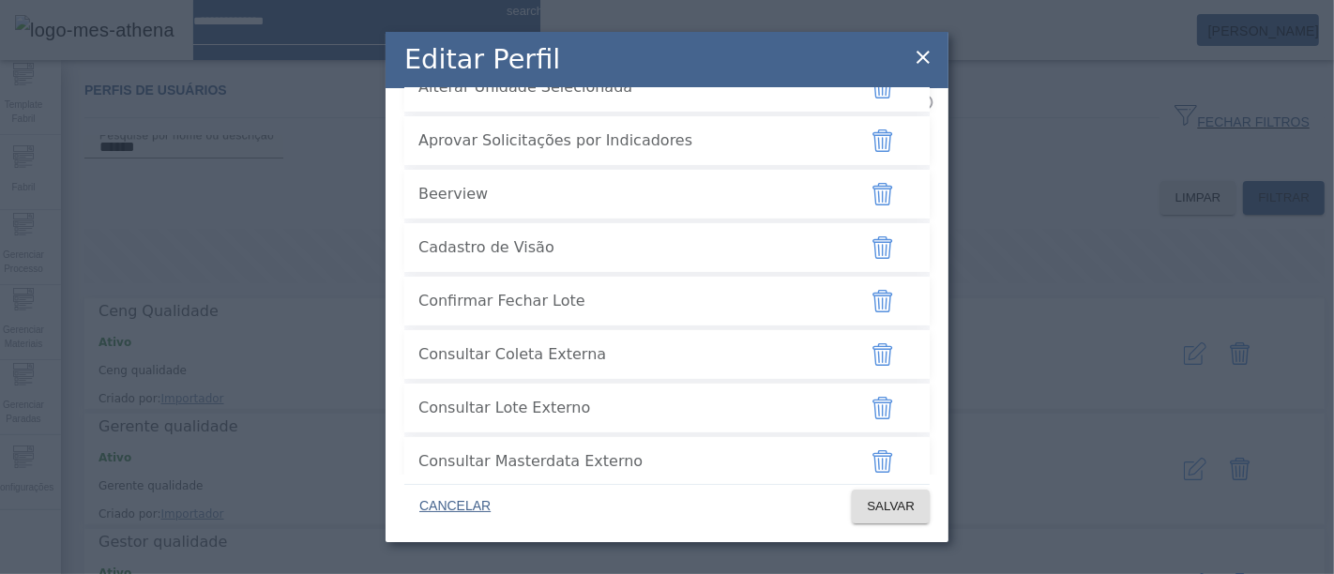
scroll to position [3819, 0]
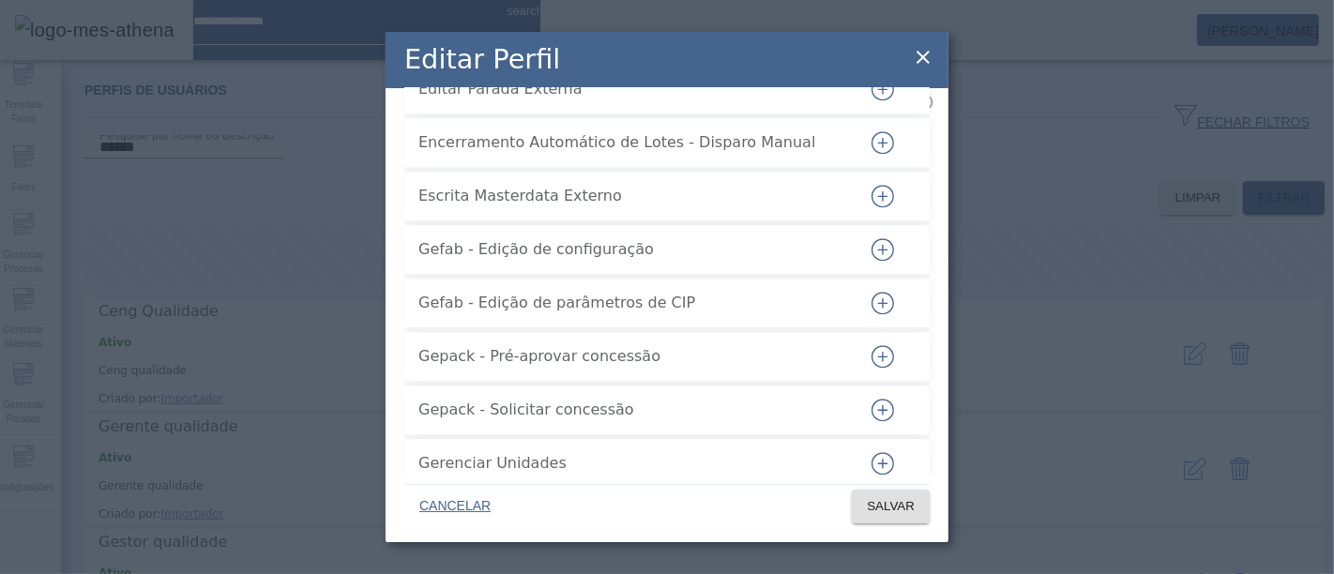
click at [871, 207] on icon "button" at bounding box center [882, 196] width 23 height 23
click at [905, 494] on span at bounding box center [891, 506] width 78 height 45
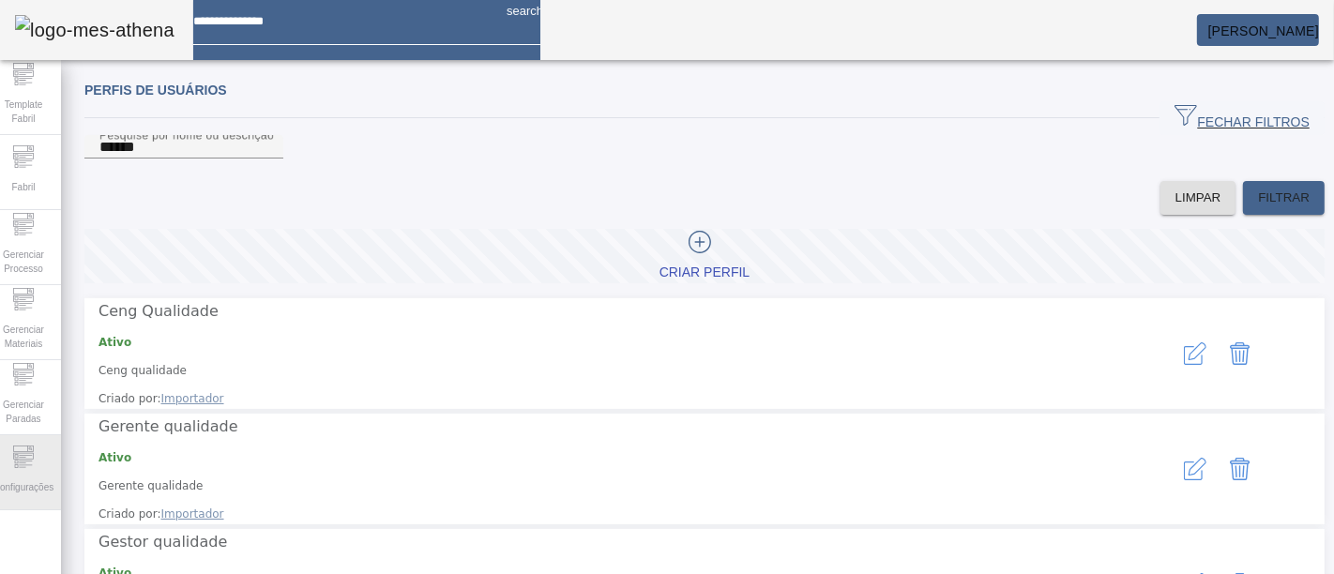
click at [0, 487] on span "Configurações" at bounding box center [23, 487] width 71 height 25
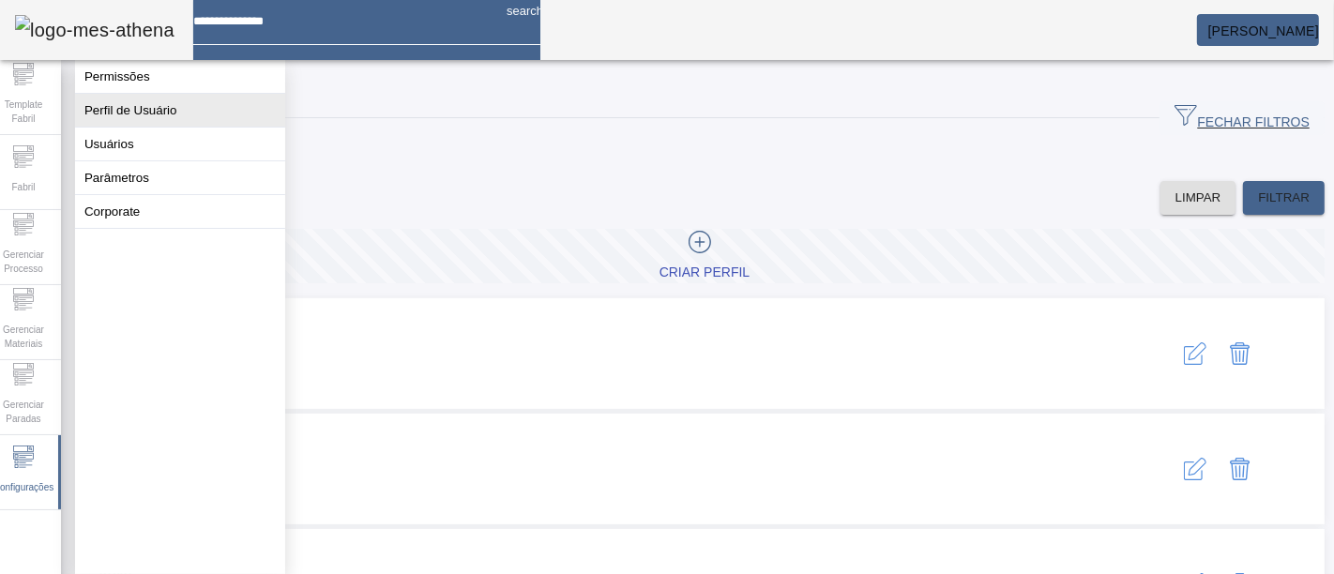
click at [195, 120] on button "Perfil de Usuário" at bounding box center [180, 110] width 210 height 33
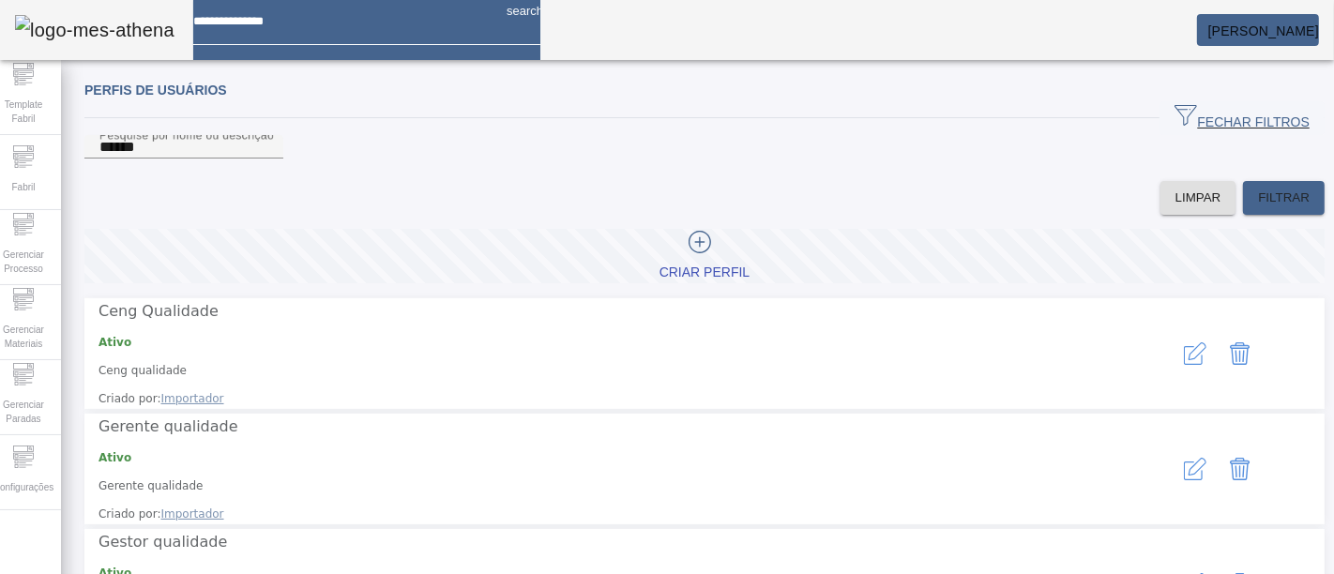
click at [157, 449] on p "Ativo" at bounding box center [607, 457] width 1018 height 17
click at [29, 450] on icon at bounding box center [23, 457] width 23 height 23
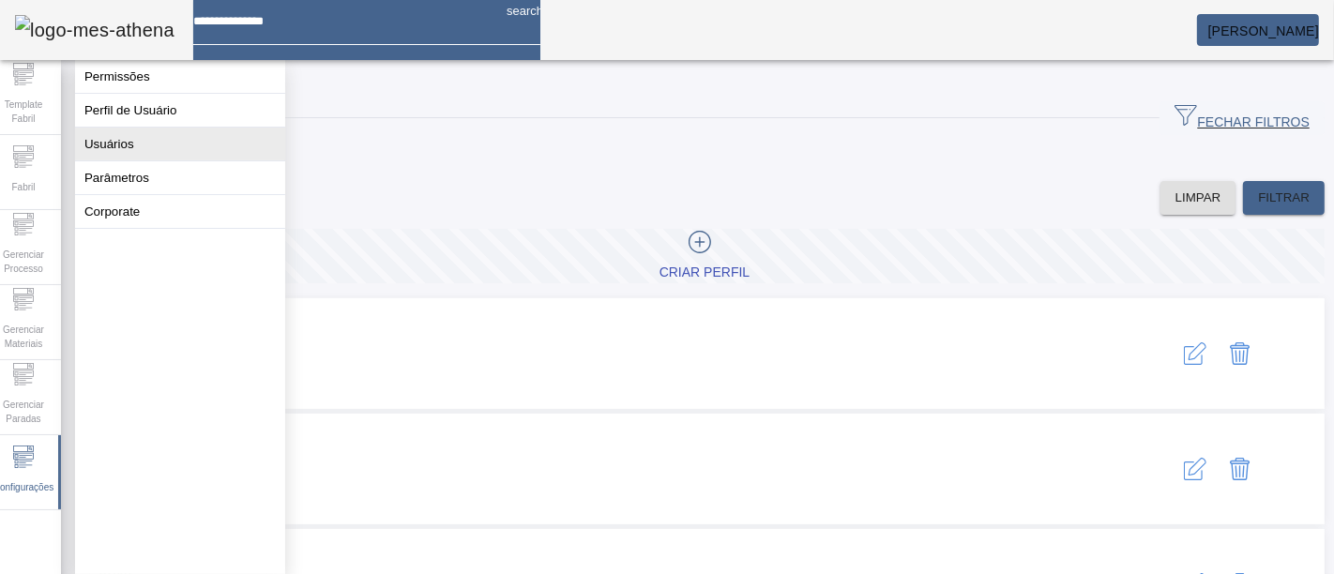
click at [188, 151] on button "Usuários" at bounding box center [180, 144] width 210 height 33
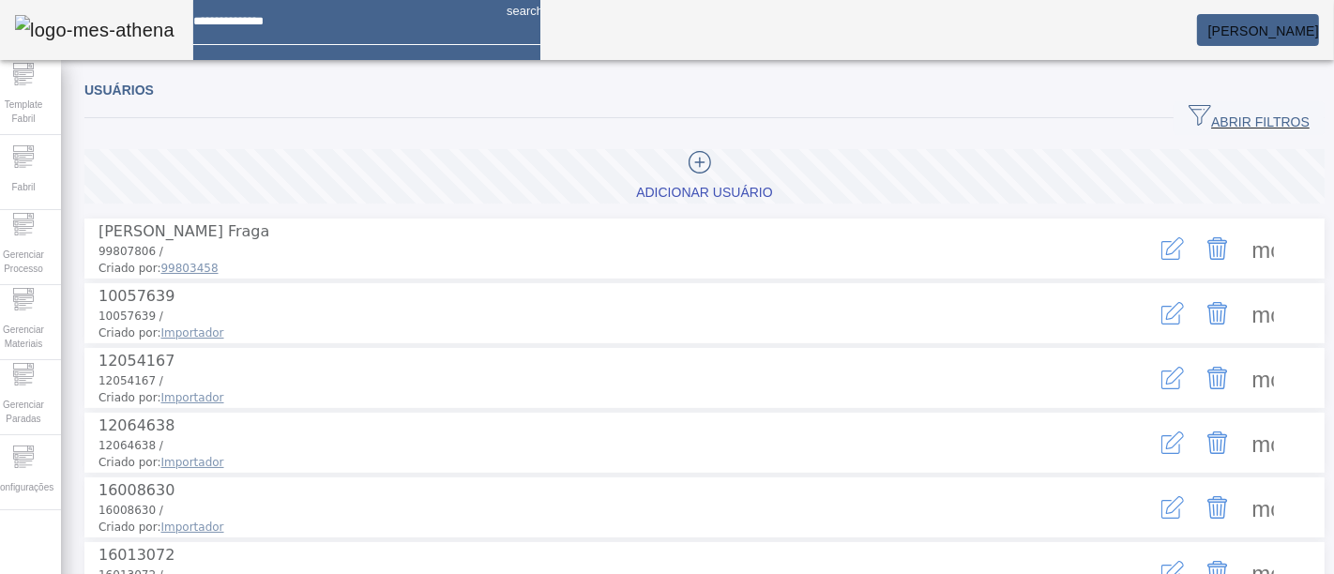
click at [1197, 573] on div "Operação realizada com sucesso!" at bounding box center [667, 585] width 1334 height 23
click at [1244, 107] on span "ABRIR FILTROS" at bounding box center [1248, 118] width 121 height 28
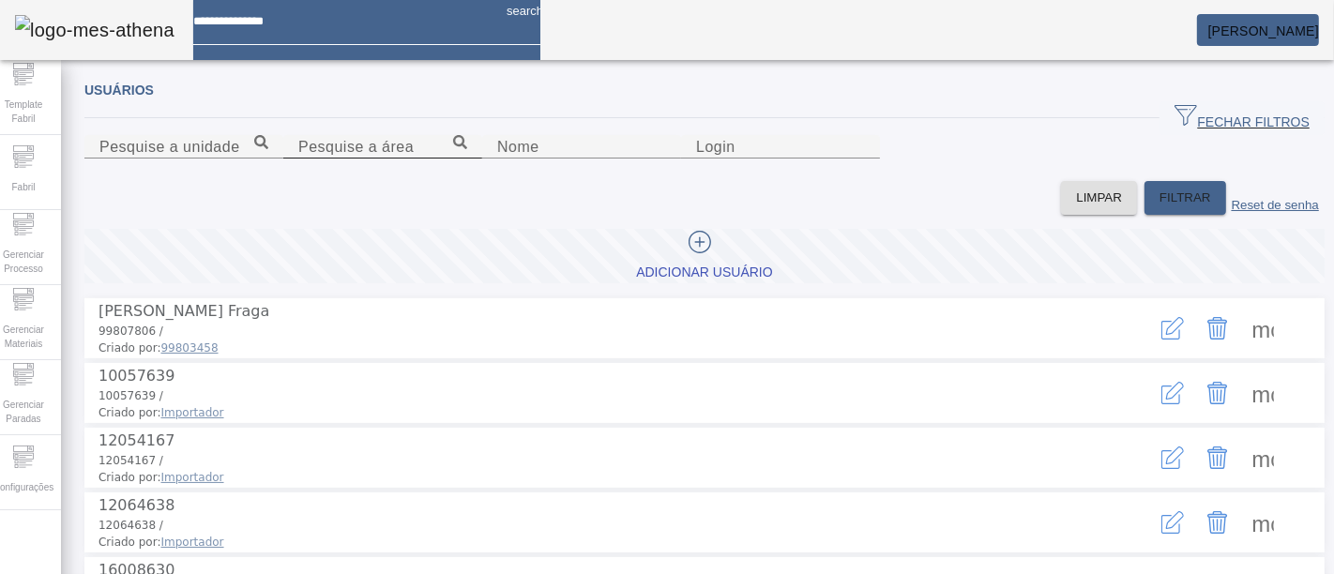
drag, startPoint x: 954, startPoint y: 170, endPoint x: 799, endPoint y: 209, distance: 159.7
click at [467, 159] on input "Pesquise a área" at bounding box center [382, 147] width 169 height 23
click at [799, 159] on div "Login" at bounding box center [780, 146] width 169 height 23
click at [795, 159] on input "Login" at bounding box center [780, 147] width 169 height 23
type input "******"
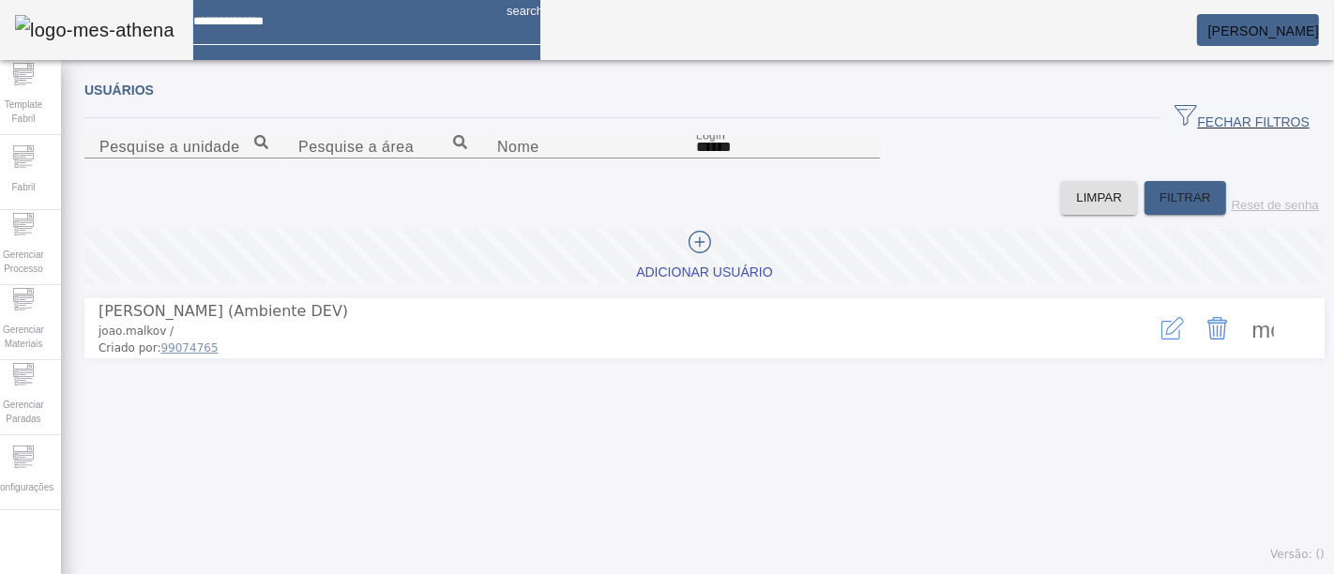
click at [1161, 340] on icon "button" at bounding box center [1172, 328] width 23 height 23
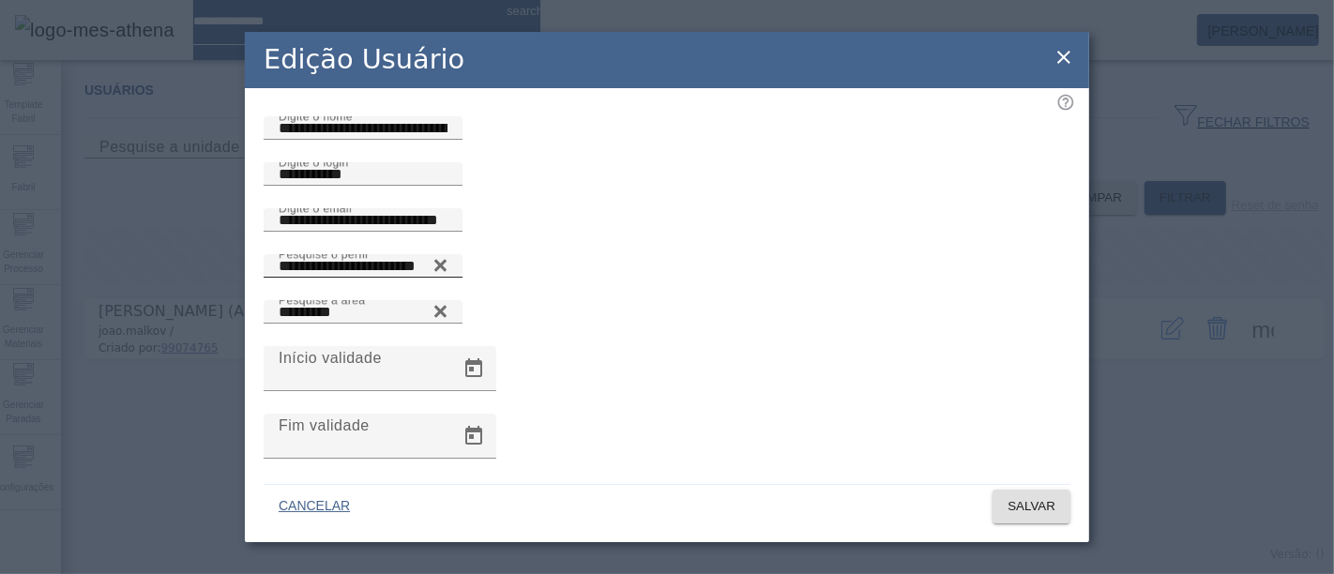
click at [447, 277] on icon at bounding box center [440, 265] width 14 height 23
click at [447, 278] on input "Pesquise o perfil" at bounding box center [363, 266] width 169 height 23
click at [447, 278] on input "*********" at bounding box center [363, 266] width 169 height 23
type input "**********"
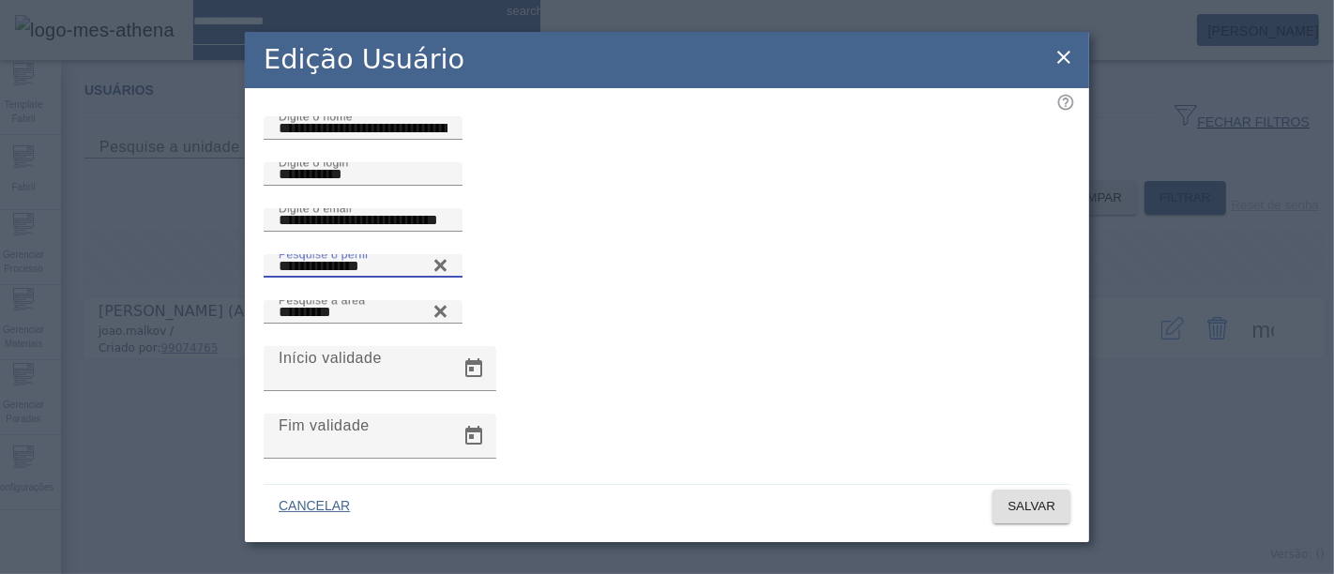
scroll to position [112, 0]
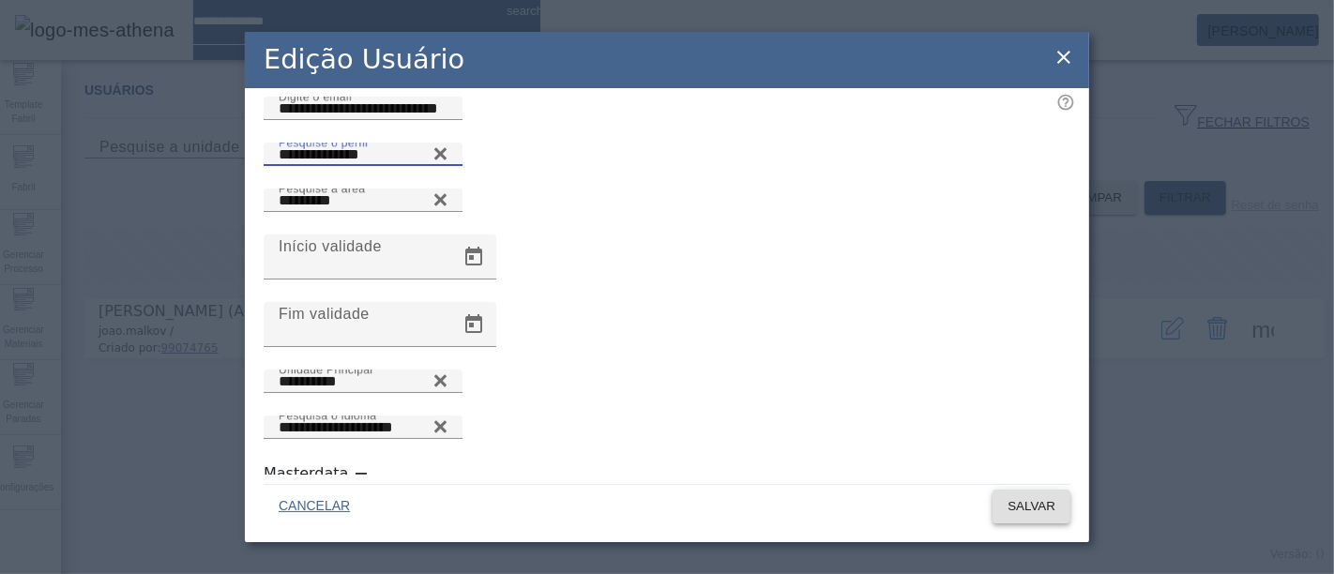
click at [1040, 502] on span "SALVAR" at bounding box center [1031, 506] width 48 height 19
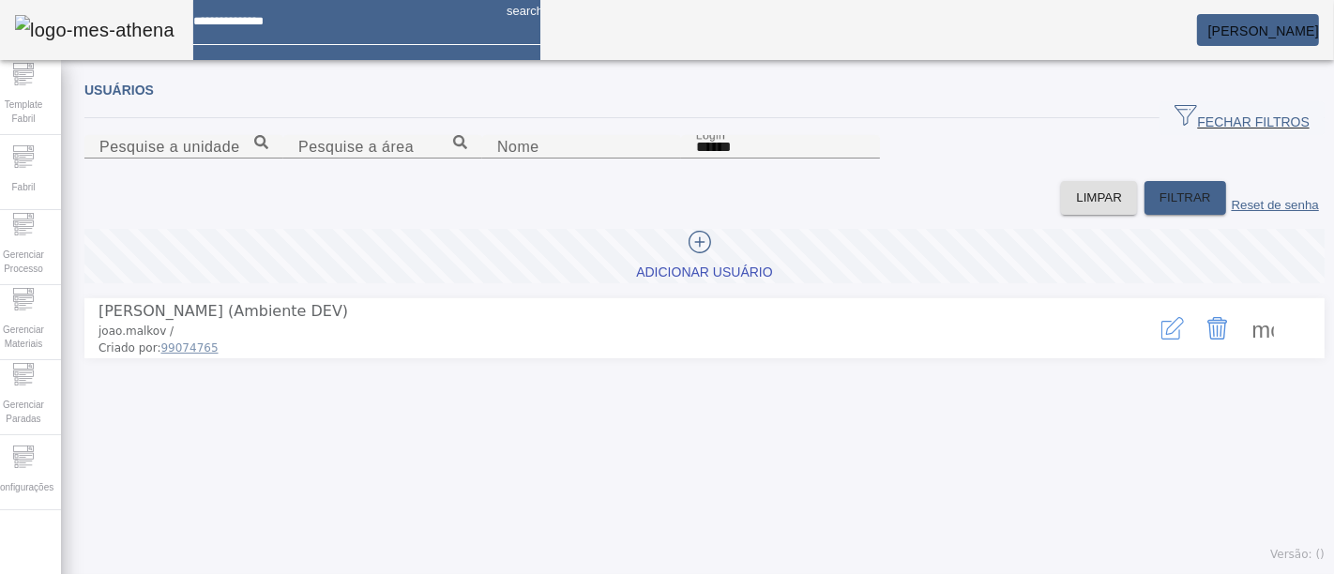
click at [1161, 340] on icon "button" at bounding box center [1172, 328] width 23 height 23
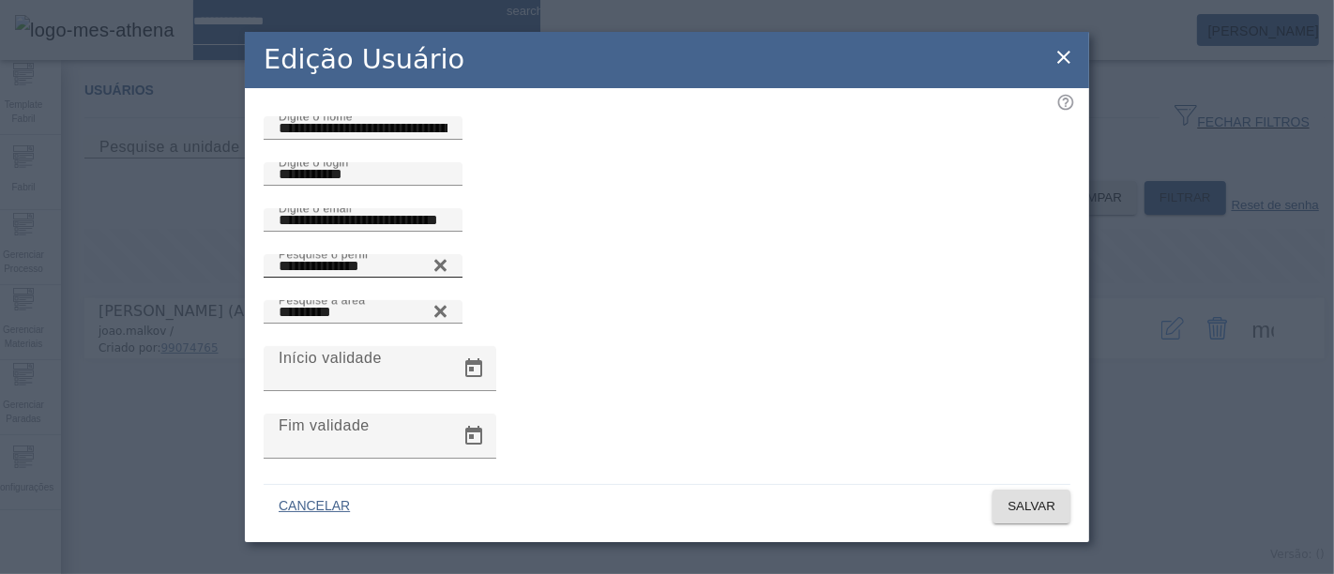
click at [447, 277] on icon at bounding box center [440, 265] width 14 height 23
click at [447, 278] on input "Pesquise o perfil" at bounding box center [363, 266] width 169 height 23
click at [447, 268] on icon at bounding box center [440, 261] width 14 height 14
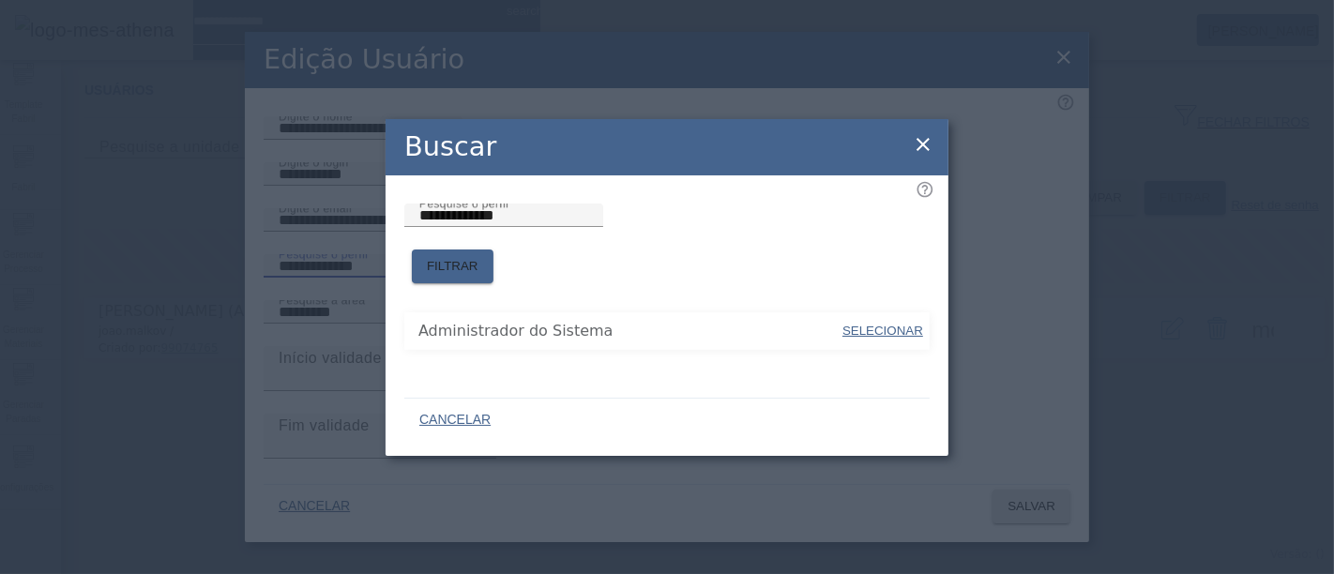
click at [900, 324] on span "SELECIONAR" at bounding box center [882, 331] width 81 height 14
type input "**********"
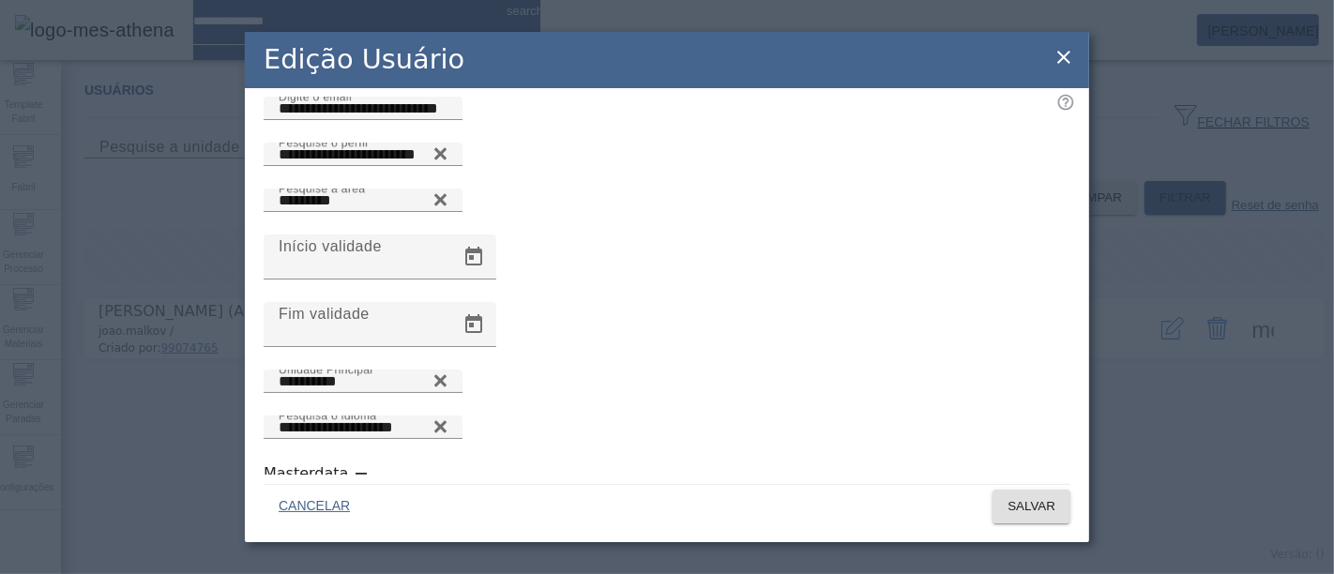
click at [344, 470] on div "button" at bounding box center [361, 474] width 38 height 38
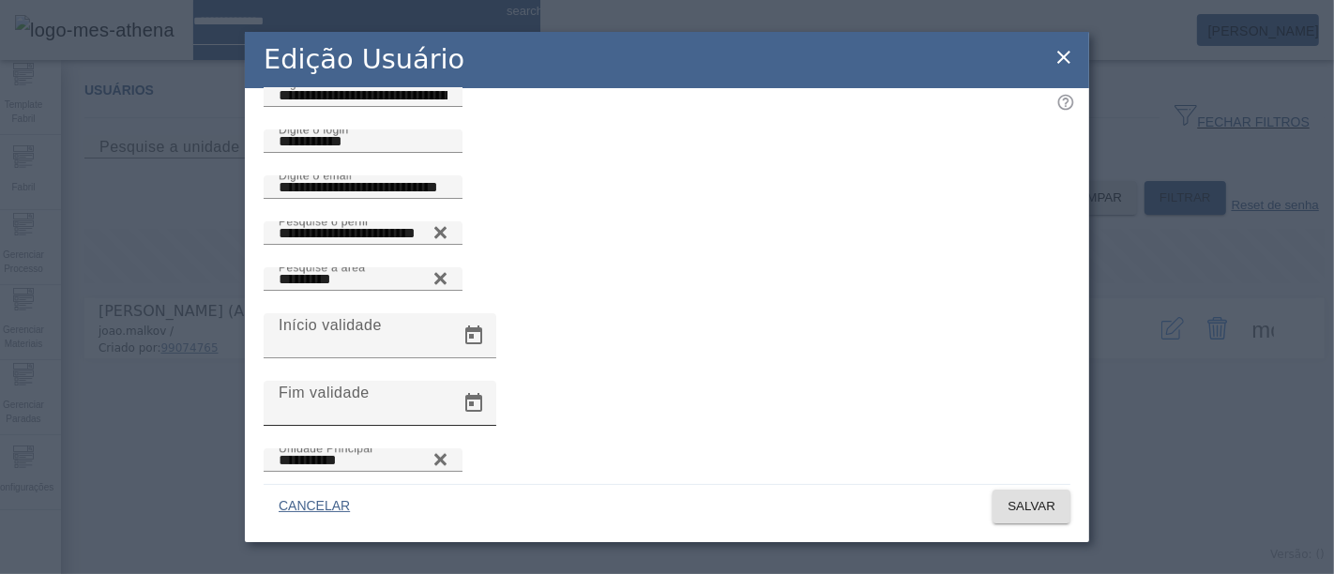
scroll to position [0, 0]
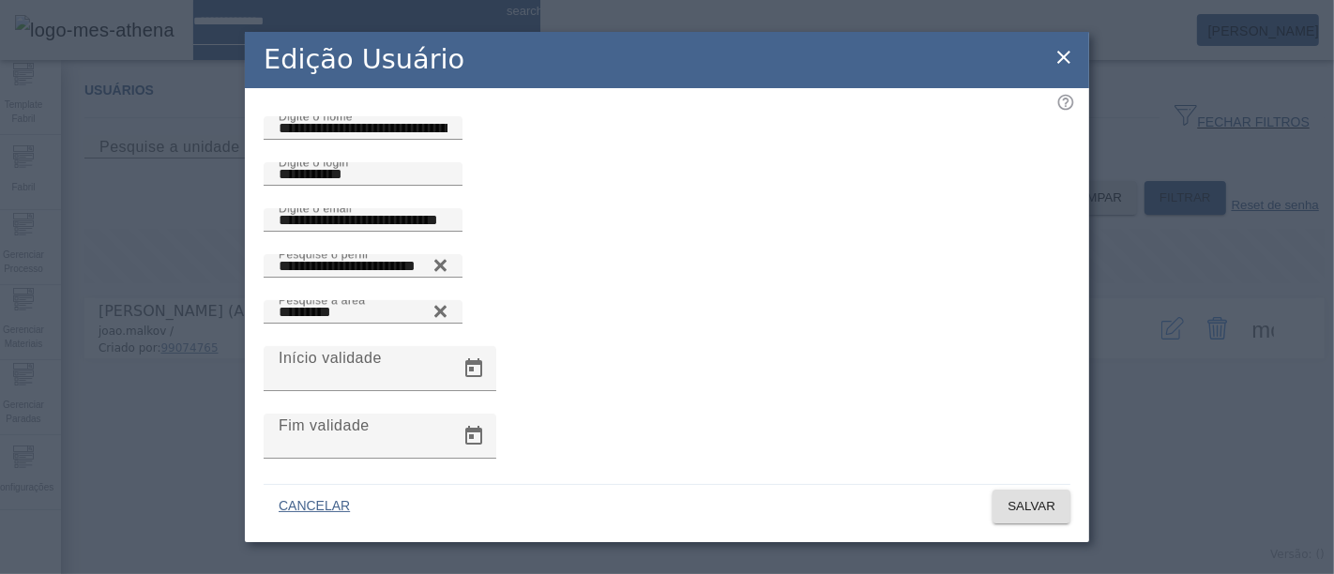
click at [982, 510] on div "CANCELAR SALVAR" at bounding box center [667, 503] width 807 height 39
click at [1007, 511] on span "SALVAR" at bounding box center [1031, 506] width 48 height 19
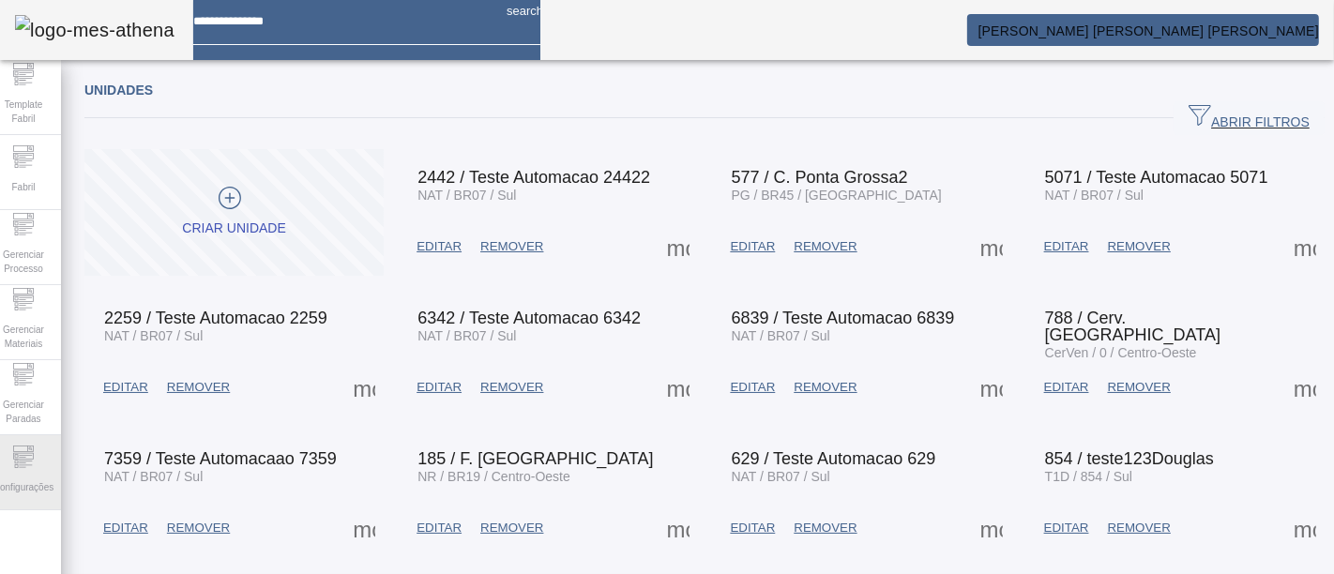
click at [53, 454] on div "Configurações" at bounding box center [23, 472] width 75 height 75
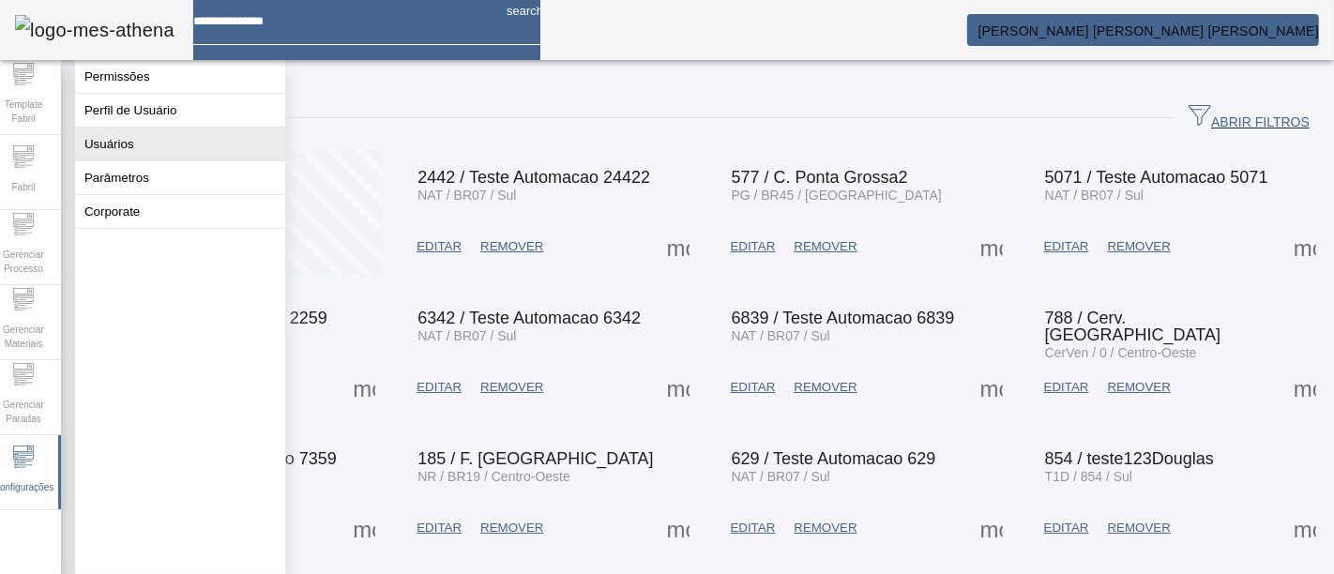
click at [214, 152] on button "Usuários" at bounding box center [180, 144] width 210 height 33
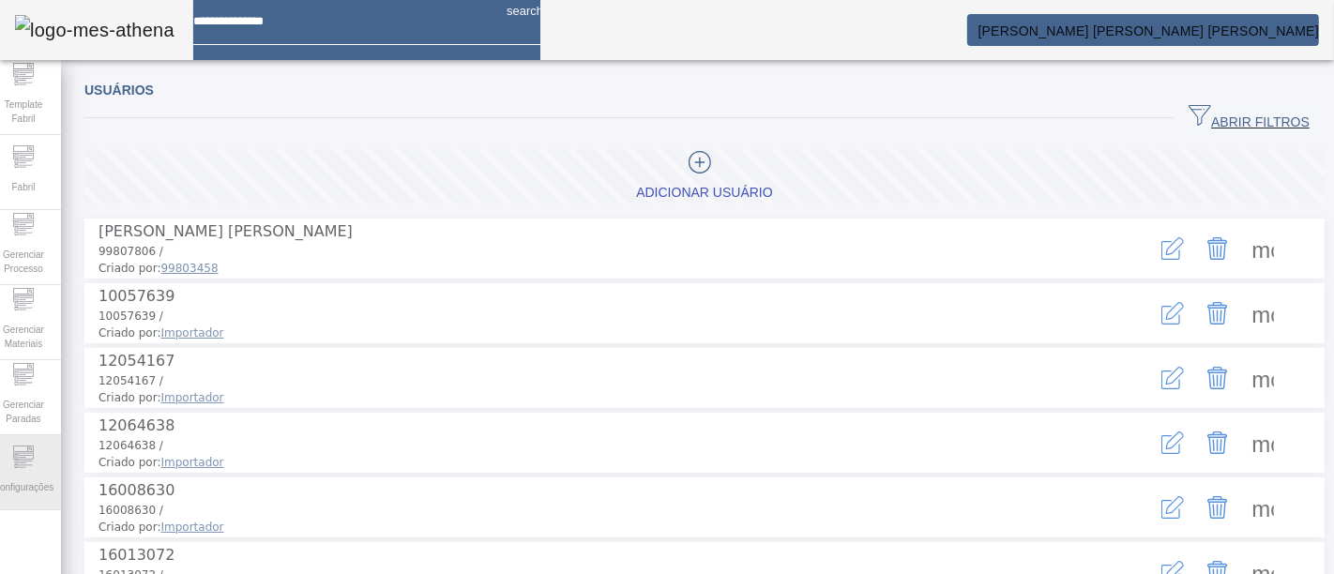
click at [48, 454] on div "Configurações" at bounding box center [23, 472] width 75 height 75
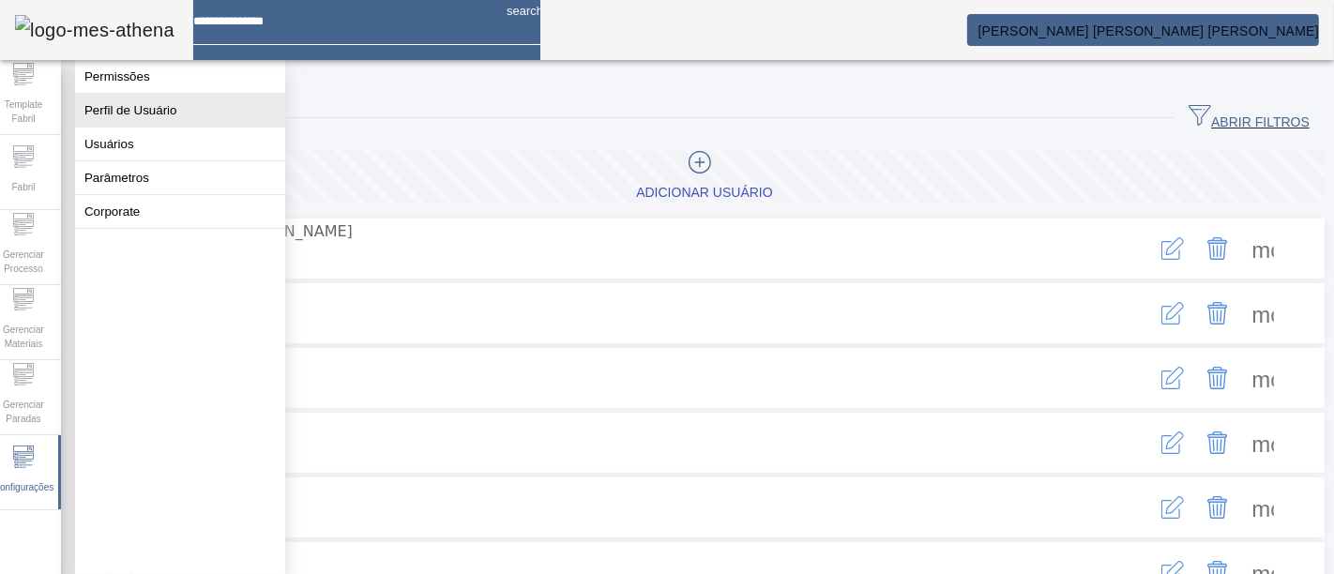
click at [206, 111] on button "Perfil de Usuário" at bounding box center [180, 110] width 210 height 33
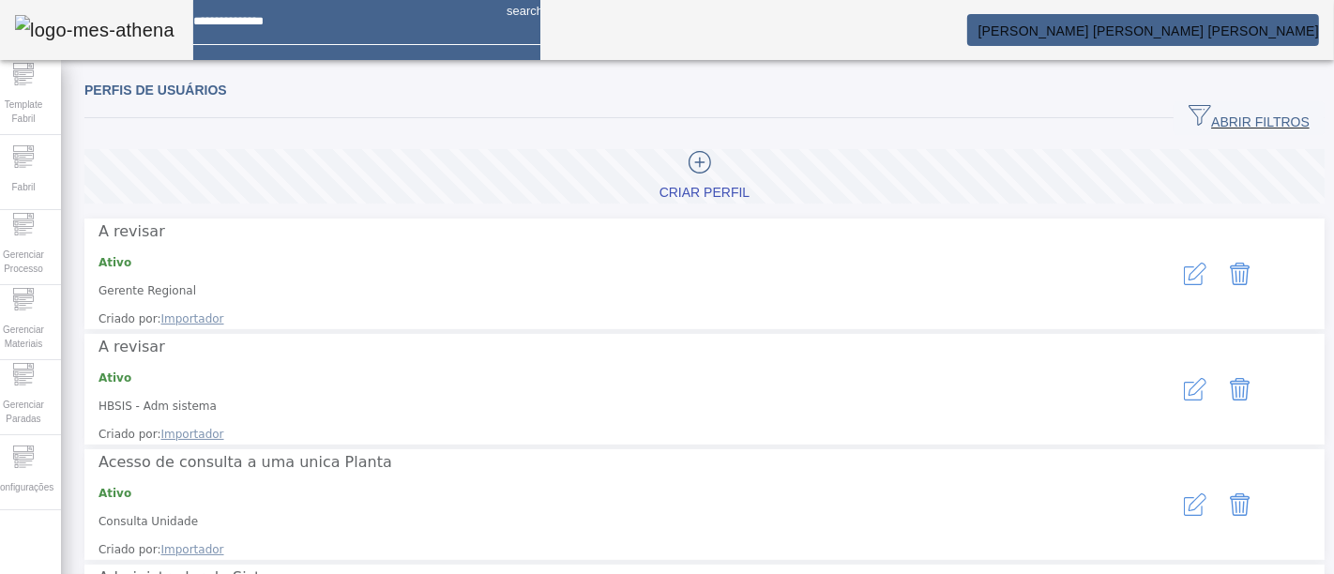
drag, startPoint x: 1236, startPoint y: 108, endPoint x: 1149, endPoint y: 163, distance: 103.3
click at [1200, 106] on span "ABRIR FILTROS" at bounding box center [1248, 118] width 121 height 28
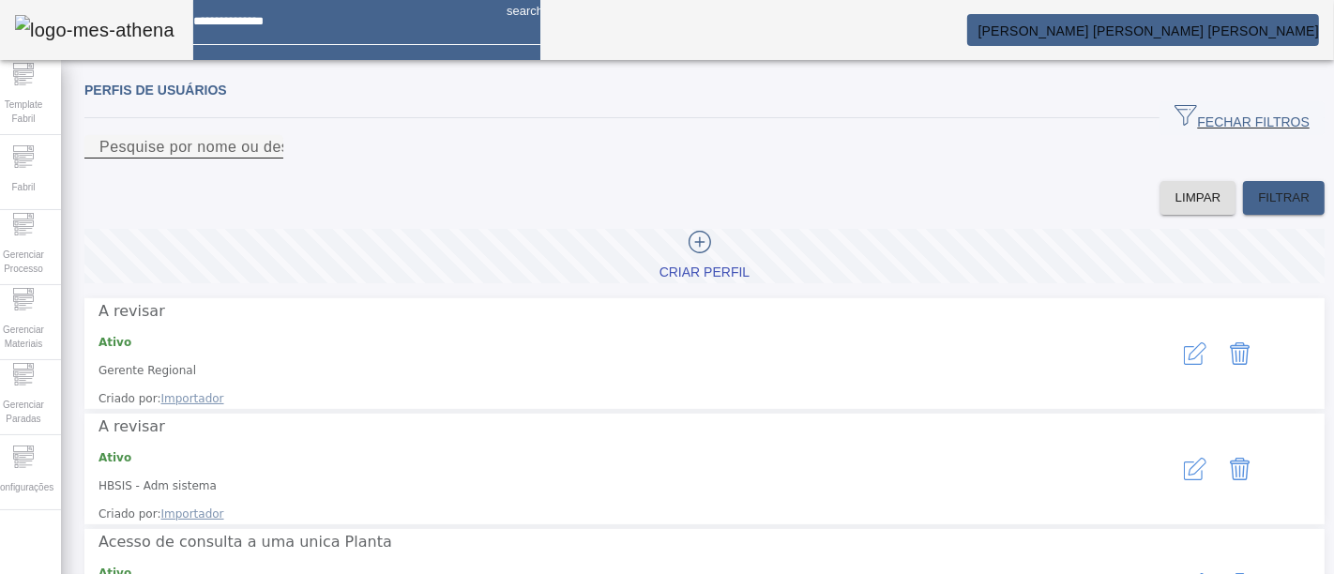
click at [268, 149] on div "Pesquise por nome ou descrição" at bounding box center [183, 146] width 169 height 23
type input "****"
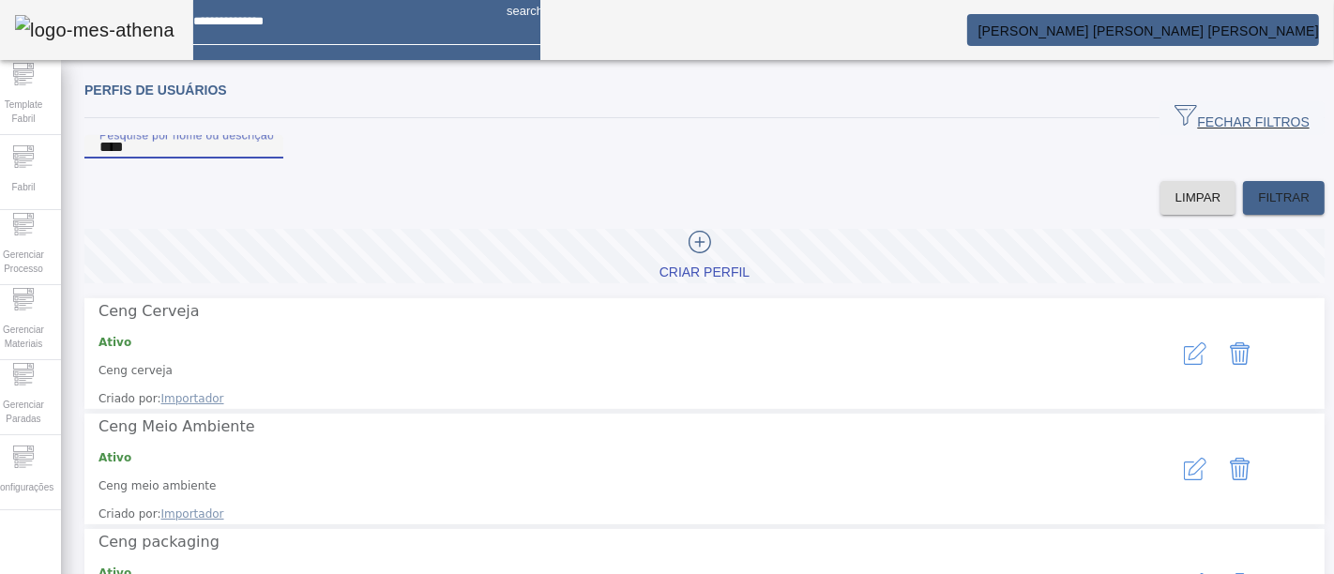
click at [1188, 360] on icon "button" at bounding box center [1197, 351] width 18 height 18
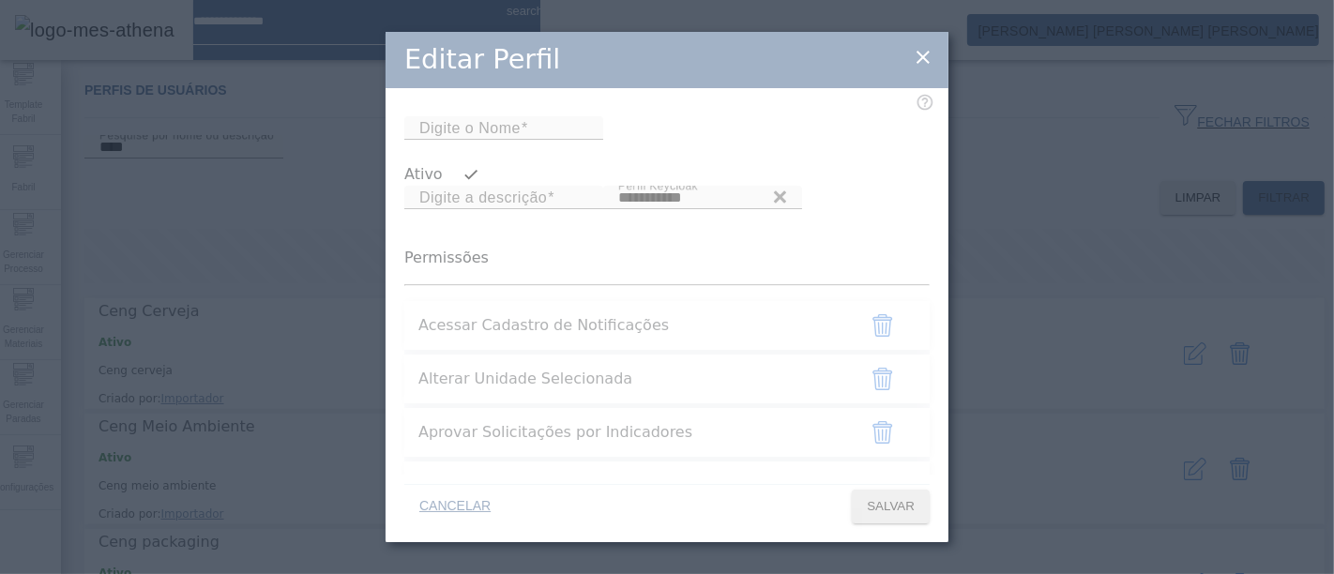
type input "**********"
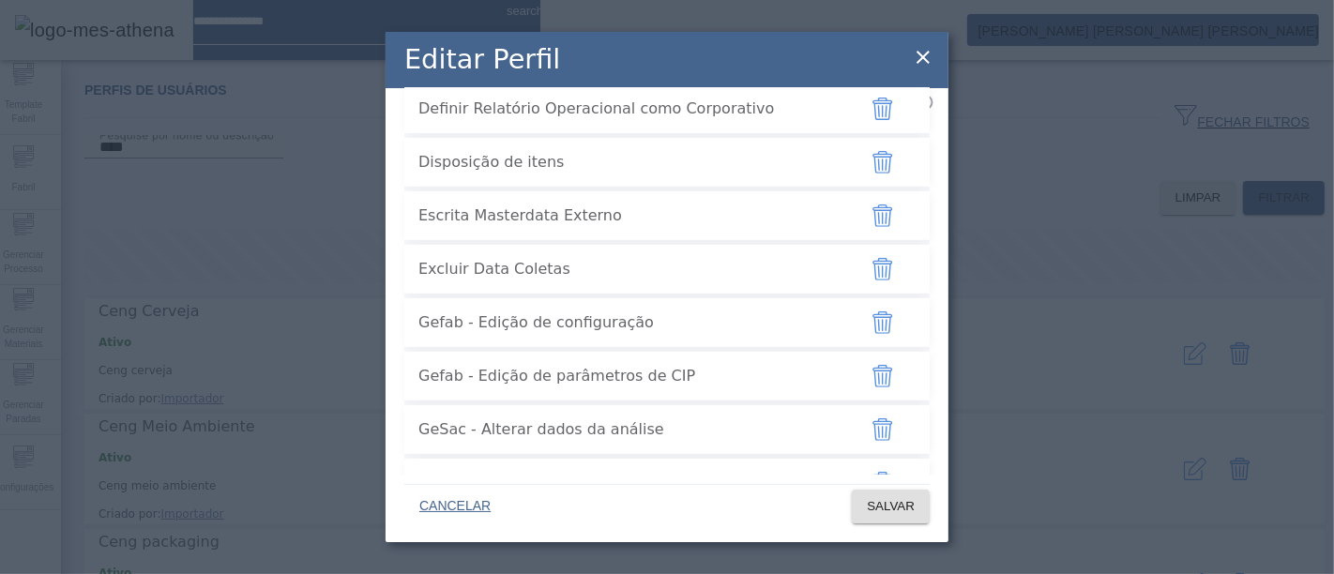
scroll to position [729, 0]
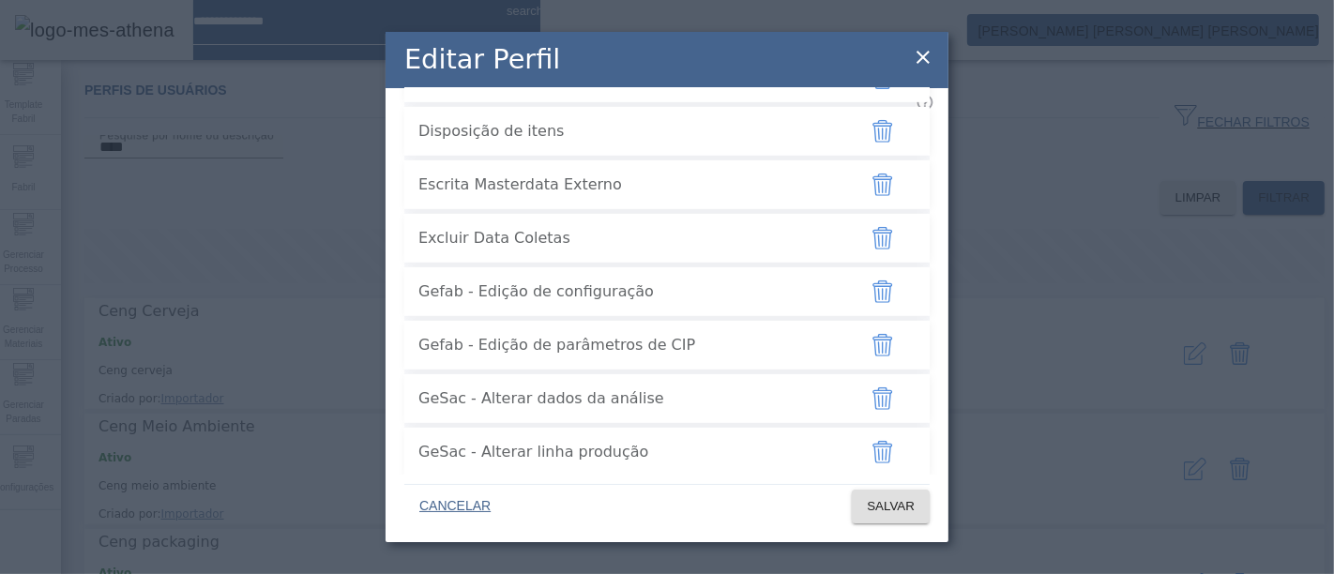
click at [932, 54] on icon at bounding box center [923, 57] width 23 height 23
